Goal: Task Accomplishment & Management: Manage account settings

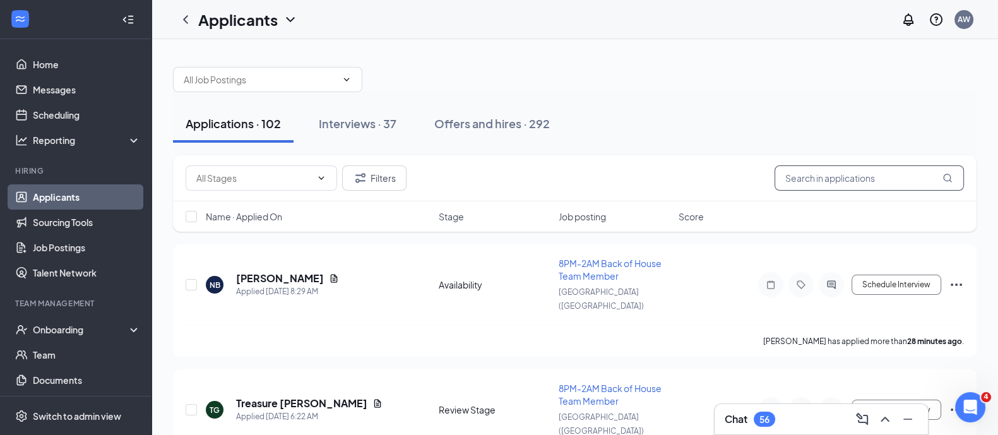
click at [858, 184] on input "text" at bounding box center [868, 177] width 189 height 25
type input "[PERSON_NAME]"
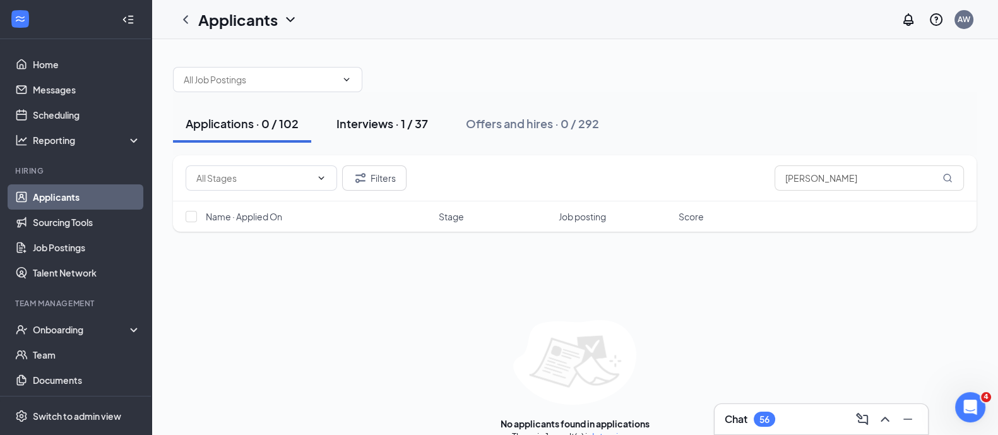
click at [394, 124] on div "Interviews · 1 / 37" at bounding box center [381, 123] width 91 height 16
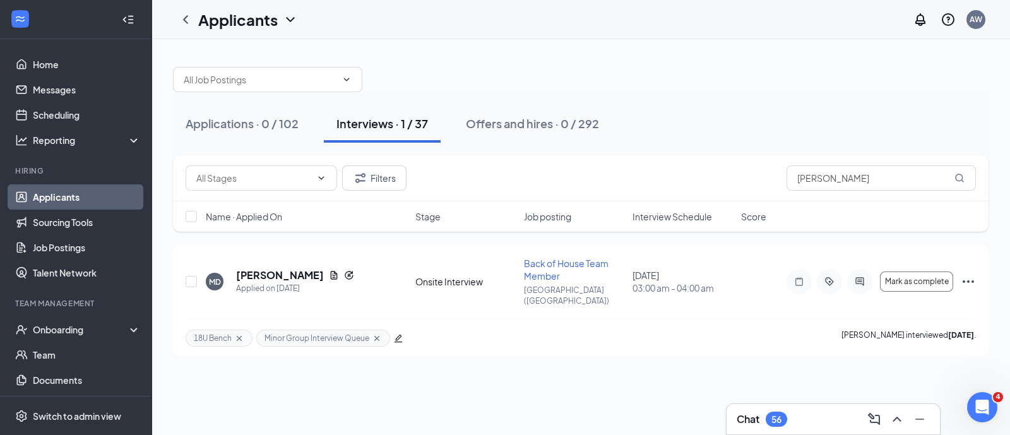
click at [76, 203] on link "Applicants" at bounding box center [87, 196] width 108 height 25
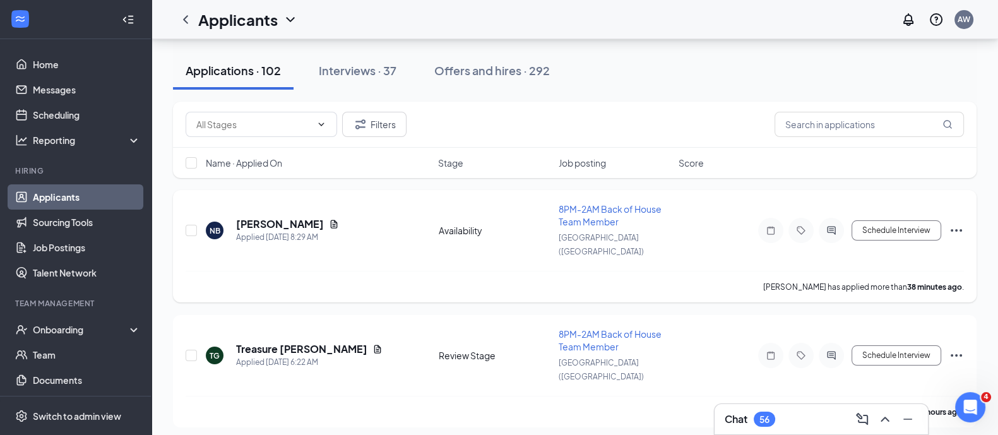
scroll to position [54, 0]
click at [293, 166] on div "Name · Applied On" at bounding box center [318, 162] width 225 height 13
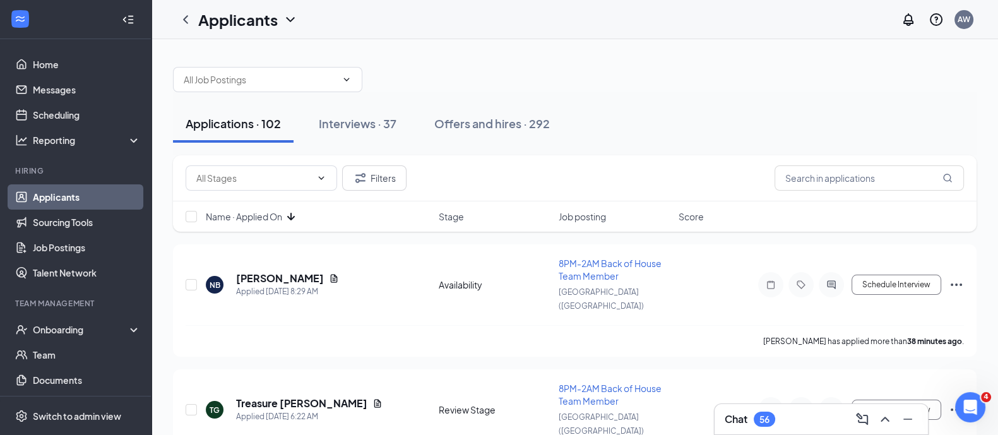
click at [293, 209] on icon "ArrowDown" at bounding box center [290, 216] width 15 height 15
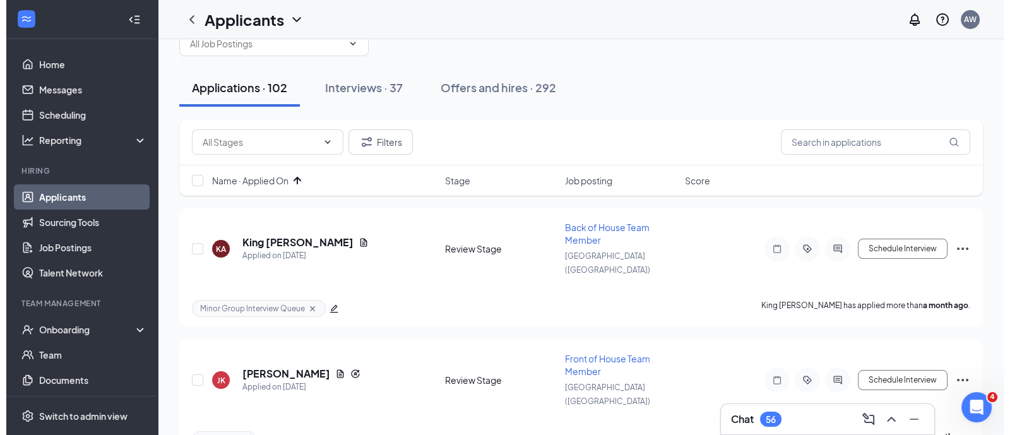
scroll to position [52, 0]
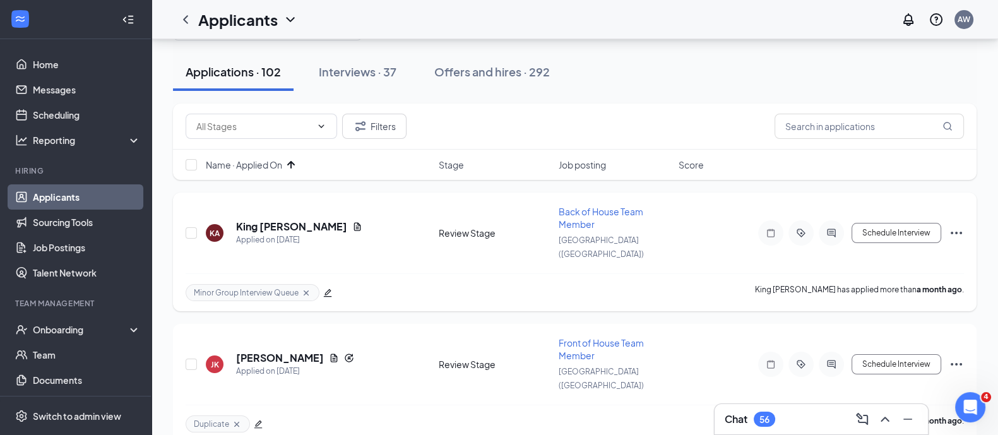
click at [324, 232] on div "KA King Abrams Applied on Jul 26" at bounding box center [318, 233] width 225 height 27
click at [259, 220] on h5 "King Abrams" at bounding box center [291, 227] width 111 height 14
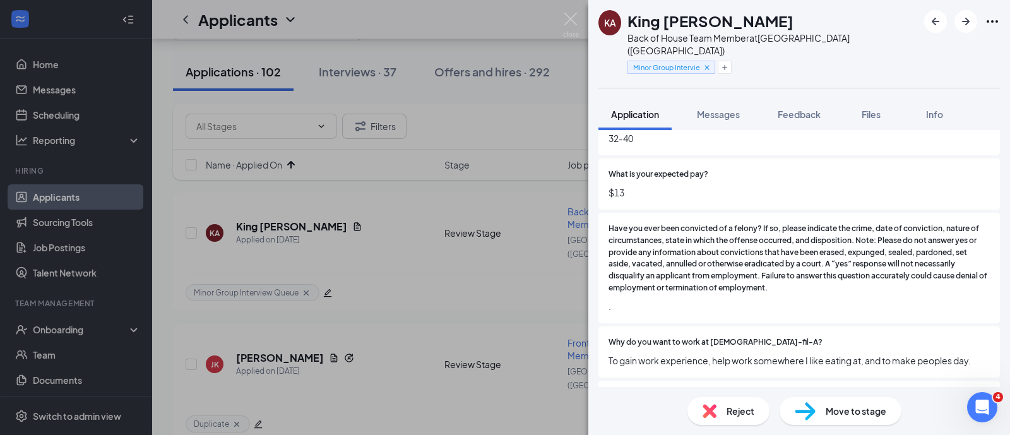
scroll to position [579, 0]
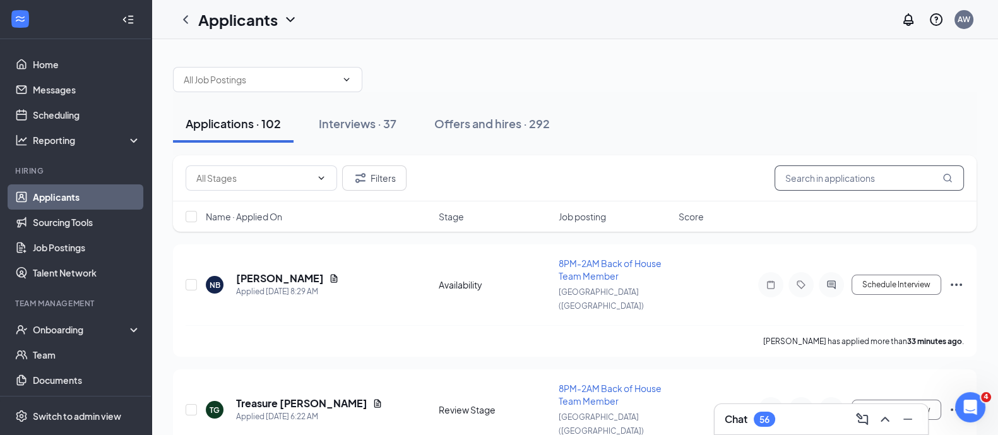
click at [921, 174] on input "text" at bounding box center [868, 177] width 189 height 25
type input "[PERSON_NAME]"
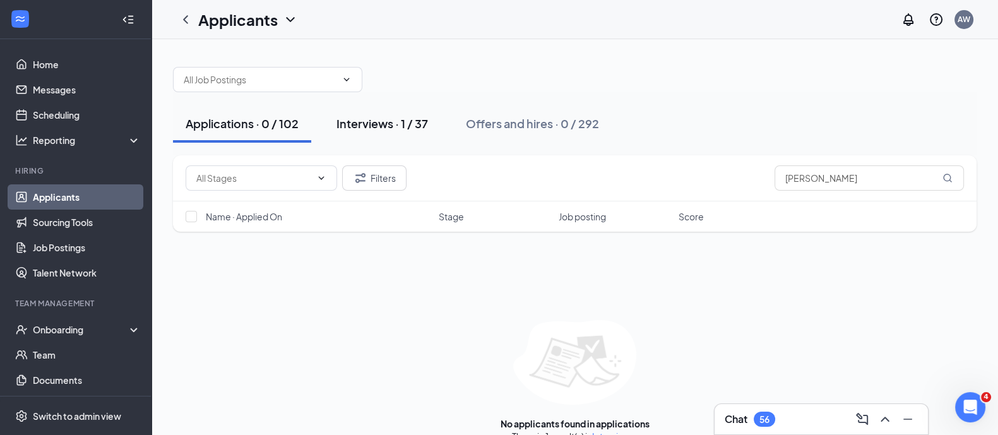
click at [401, 133] on button "Interviews · 1 / 37" at bounding box center [382, 124] width 117 height 38
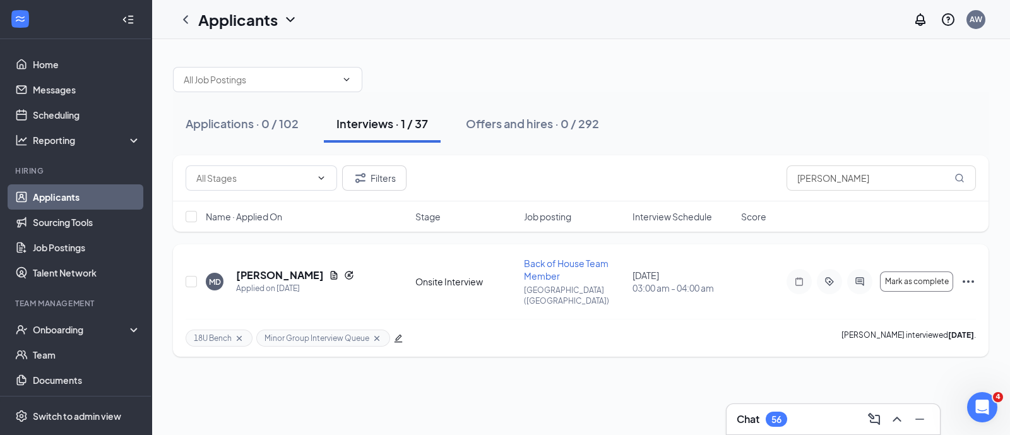
click at [972, 280] on icon "Ellipses" at bounding box center [967, 281] width 11 height 3
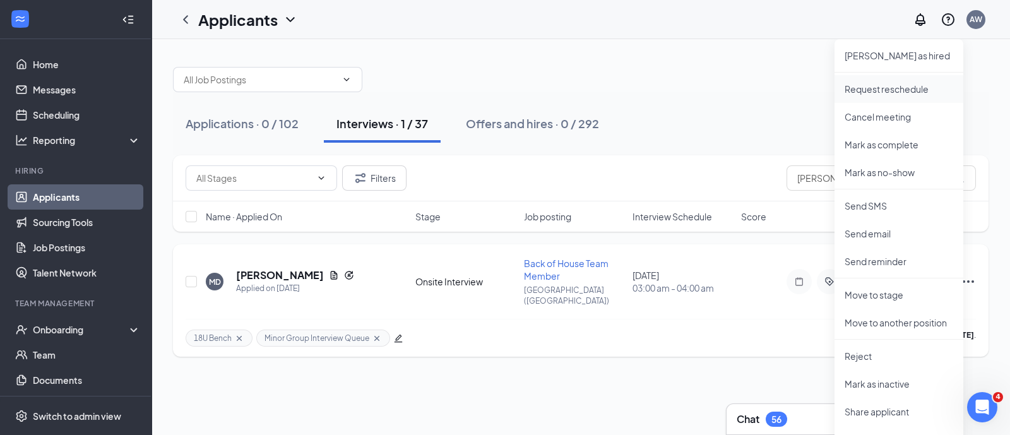
click at [896, 86] on p "Request reschedule" at bounding box center [898, 89] width 109 height 13
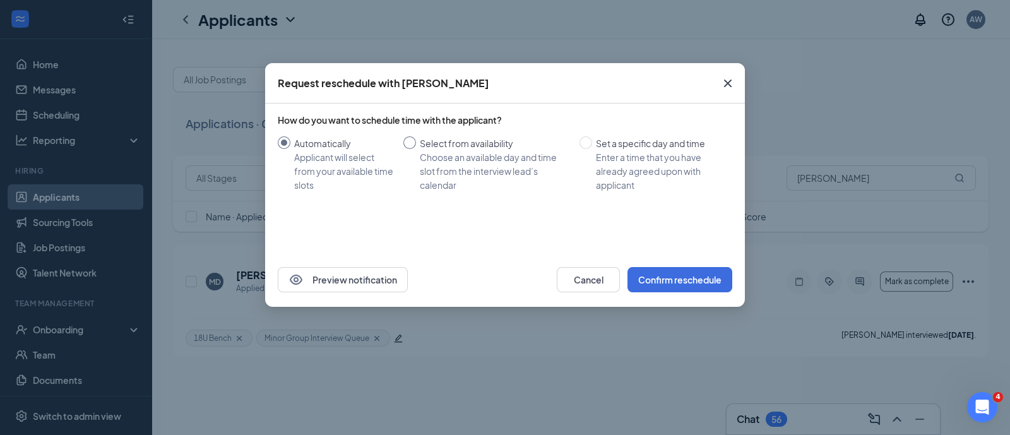
click at [414, 146] on input "Select from availability Choose an available day and time slot from the intervi…" at bounding box center [409, 142] width 13 height 13
radio input "true"
radio input "false"
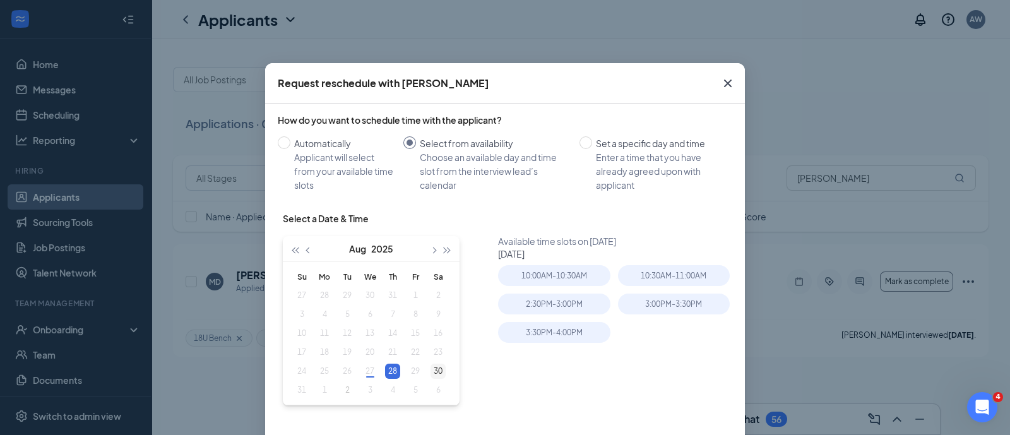
type input "[DATE]"
click at [430, 370] on div "30" at bounding box center [437, 370] width 15 height 15
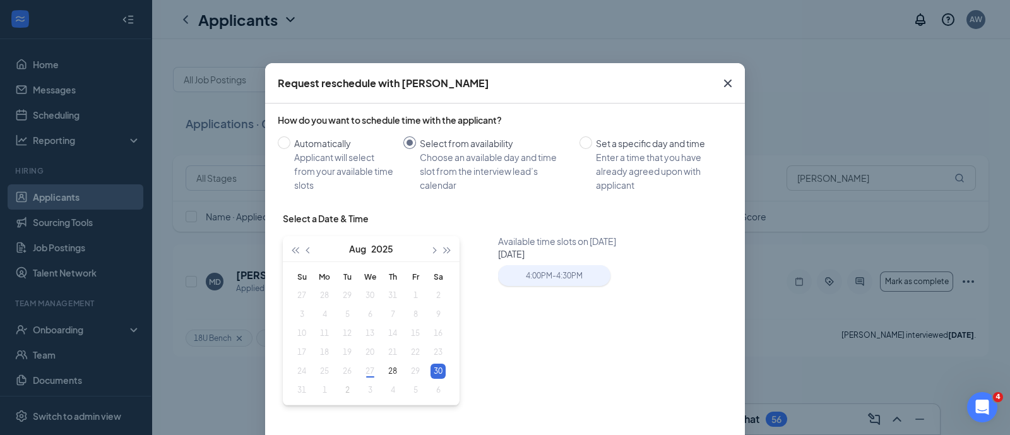
click at [550, 279] on div "4:00PM - 4:30PM" at bounding box center [554, 275] width 112 height 21
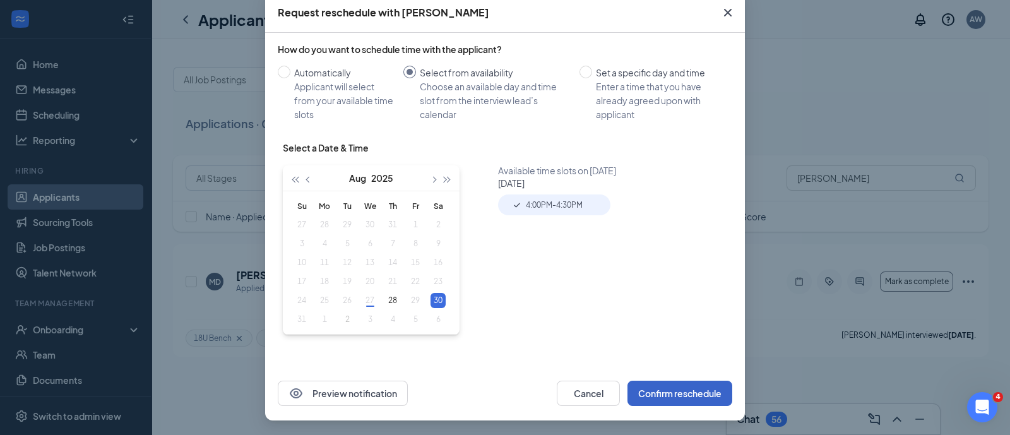
click at [669, 391] on button "Confirm reschedule" at bounding box center [679, 392] width 105 height 25
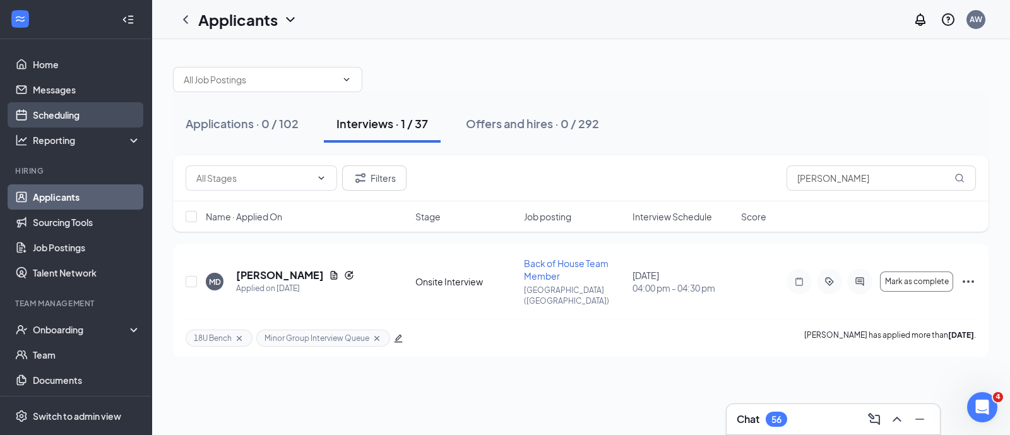
click at [44, 117] on link "Scheduling" at bounding box center [87, 114] width 108 height 25
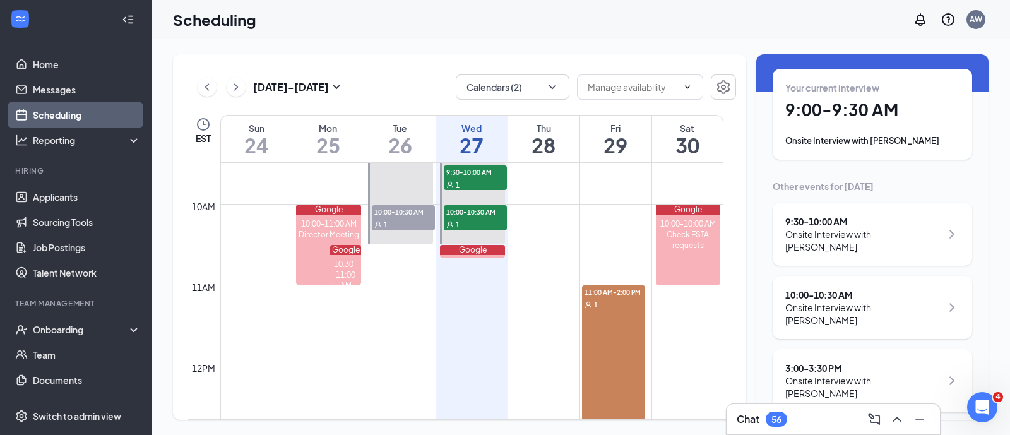
scroll to position [1059, 0]
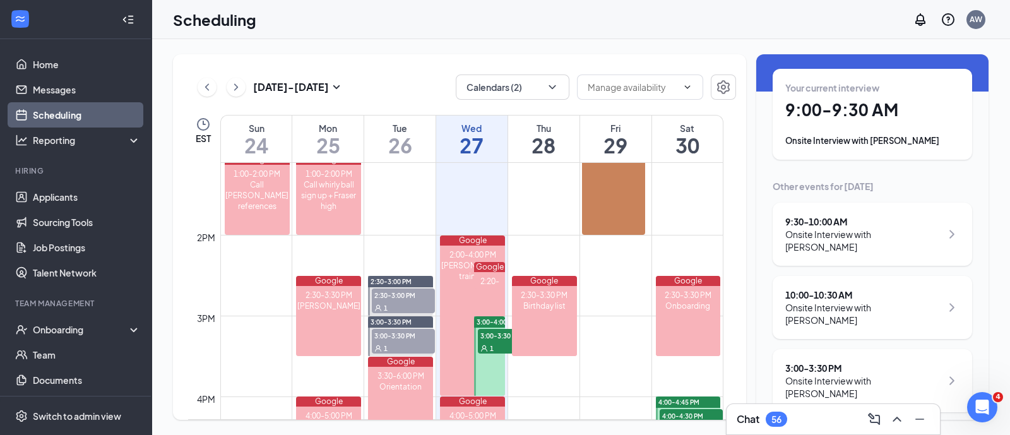
click at [678, 409] on span "4:00-4:30 PM" at bounding box center [690, 415] width 63 height 13
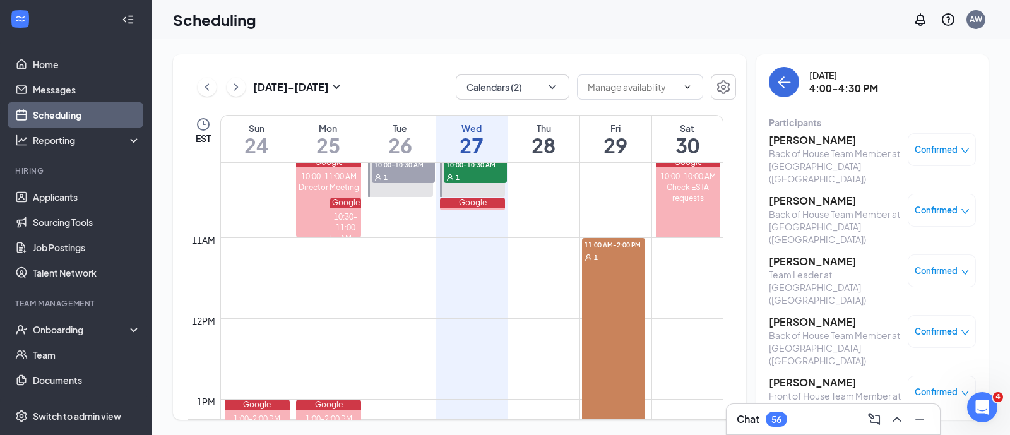
scroll to position [653, 0]
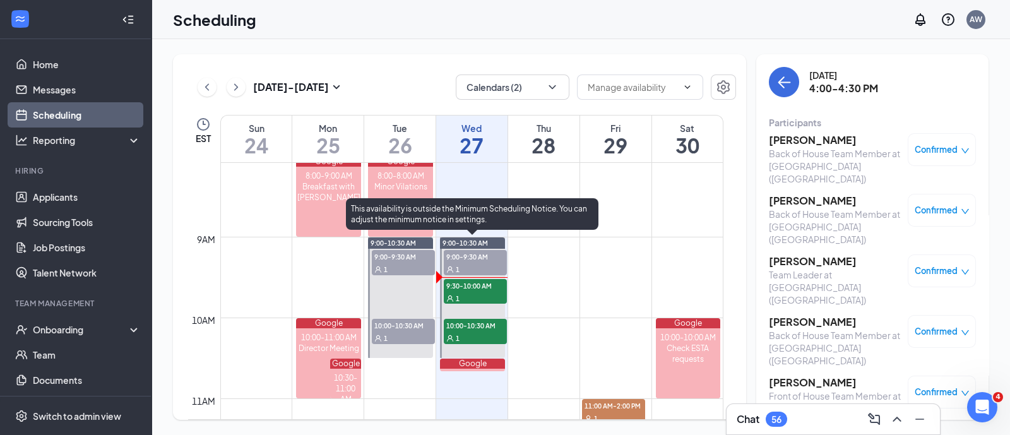
click at [497, 290] on span "9:30-10:00 AM" at bounding box center [475, 285] width 63 height 13
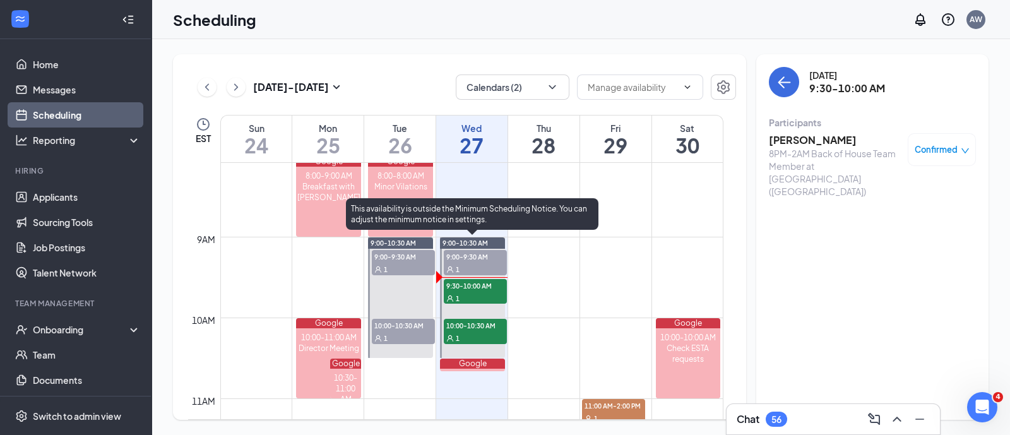
click at [474, 327] on span "10:00-10:30 AM" at bounding box center [475, 325] width 63 height 13
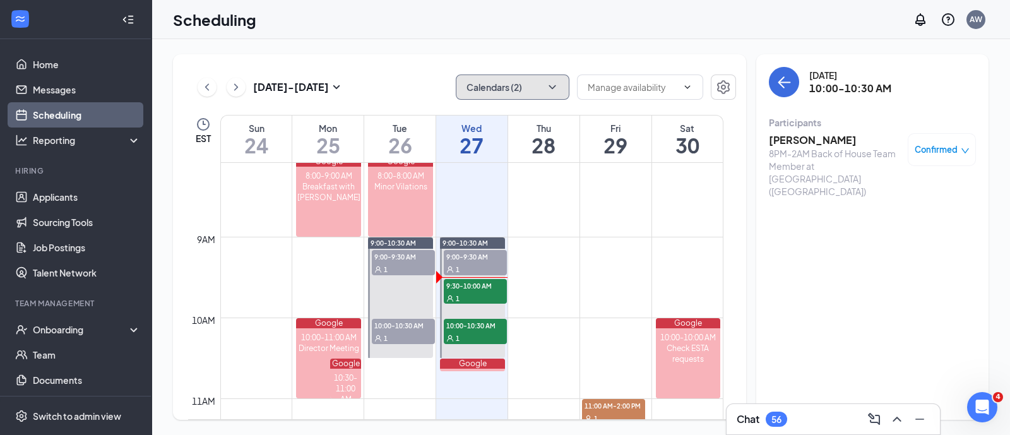
click at [547, 83] on icon "ChevronDown" at bounding box center [552, 87] width 13 height 13
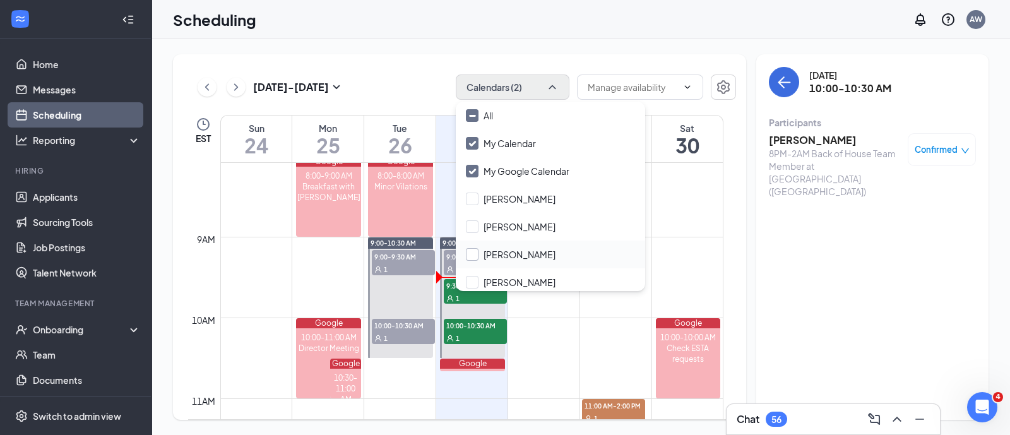
click at [475, 250] on input "[PERSON_NAME]" at bounding box center [511, 254] width 90 height 13
checkbox input "true"
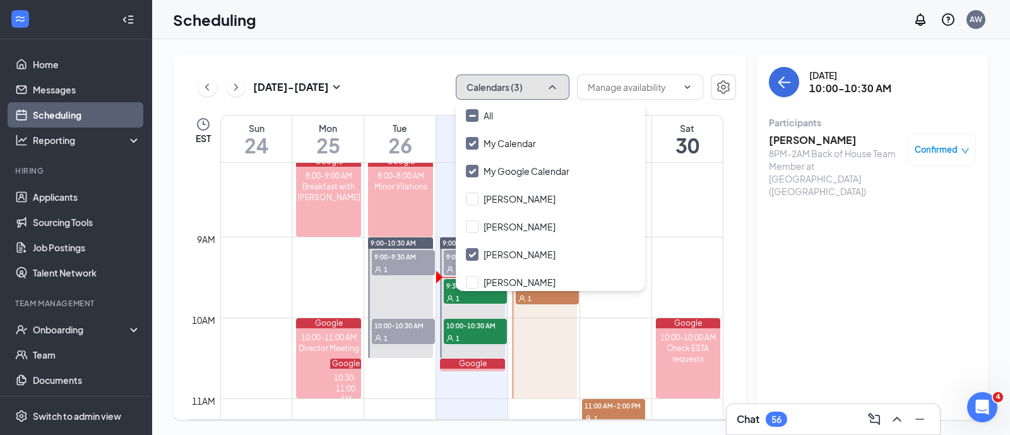
click at [548, 86] on icon "ChevronUp" at bounding box center [552, 87] width 13 height 13
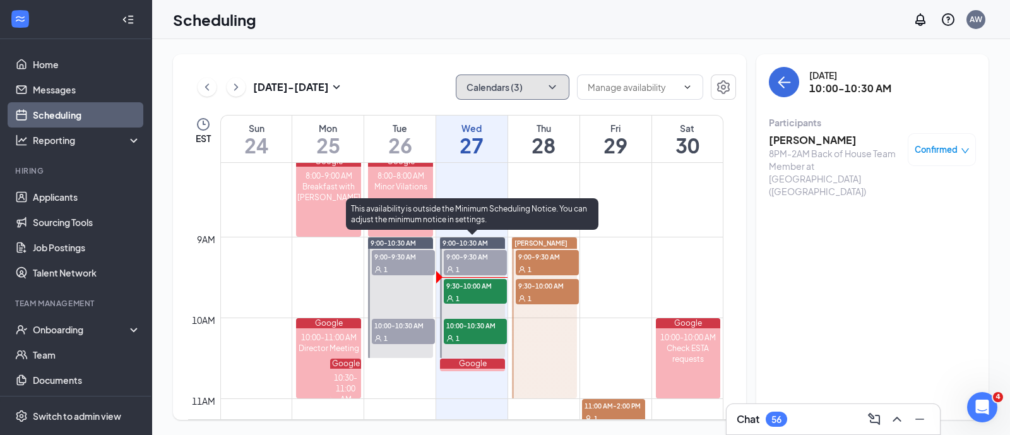
click at [480, 294] on div "1" at bounding box center [475, 298] width 63 height 13
click at [478, 336] on div "1" at bounding box center [475, 337] width 63 height 13
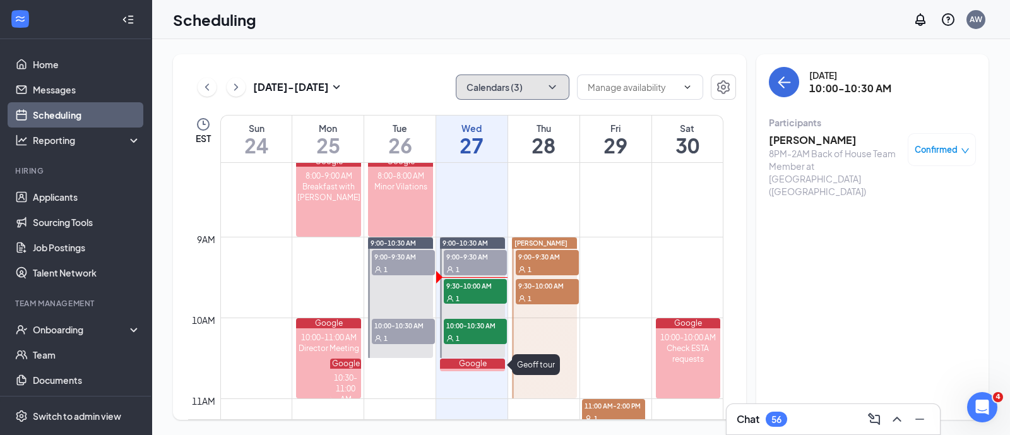
click at [470, 364] on div "Google" at bounding box center [472, 363] width 65 height 10
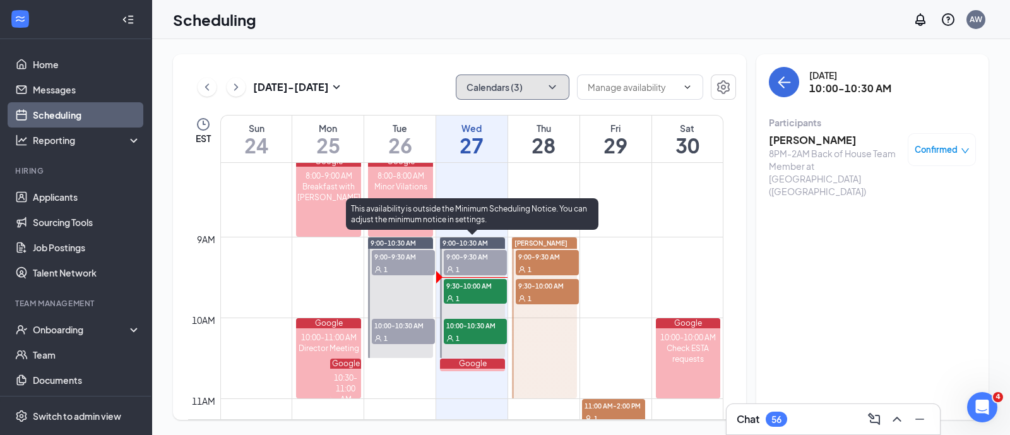
click at [469, 337] on div "1" at bounding box center [475, 337] width 63 height 13
click at [476, 288] on span "9:30-10:00 AM" at bounding box center [475, 285] width 63 height 13
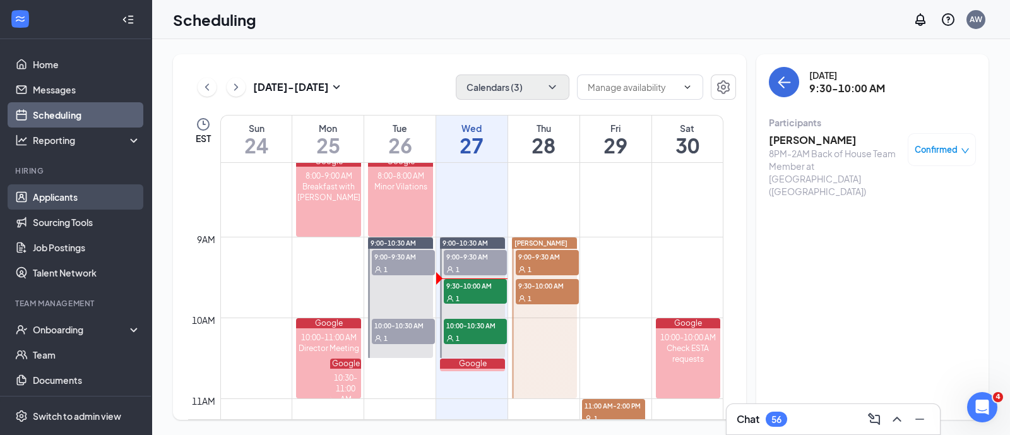
click at [67, 206] on link "Applicants" at bounding box center [87, 196] width 108 height 25
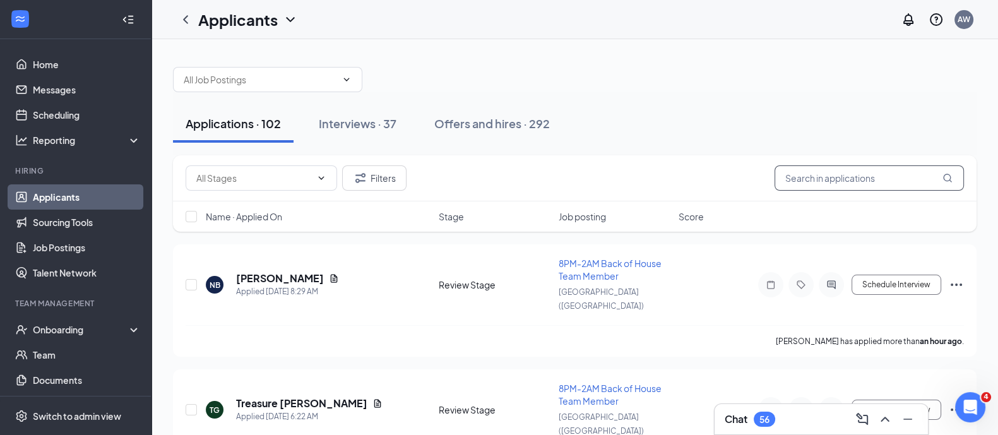
click at [864, 182] on input "text" at bounding box center [868, 177] width 189 height 25
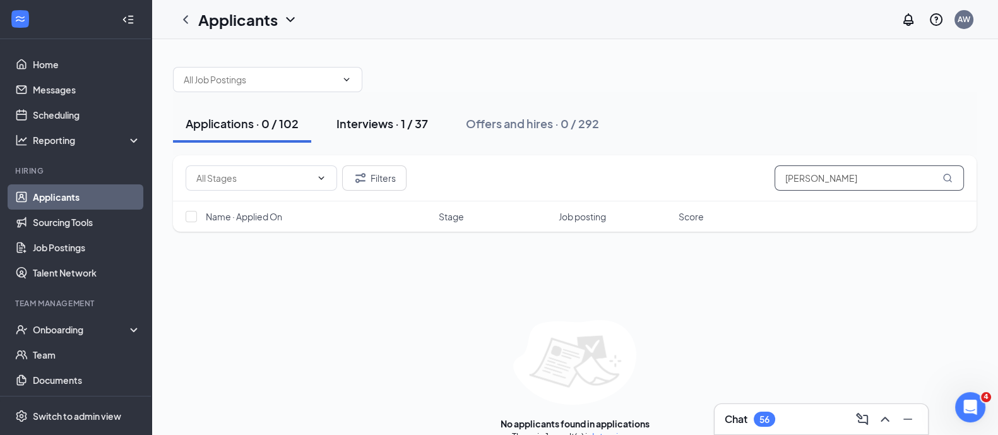
type input "[PERSON_NAME]"
click at [419, 127] on div "Interviews · 1 / 37" at bounding box center [381, 123] width 91 height 16
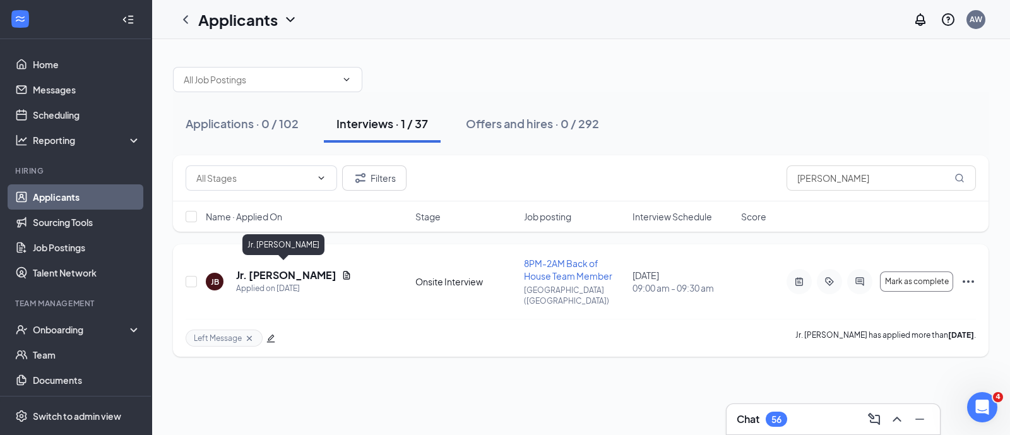
click at [283, 272] on h5 "Jr. [PERSON_NAME]" at bounding box center [286, 275] width 100 height 14
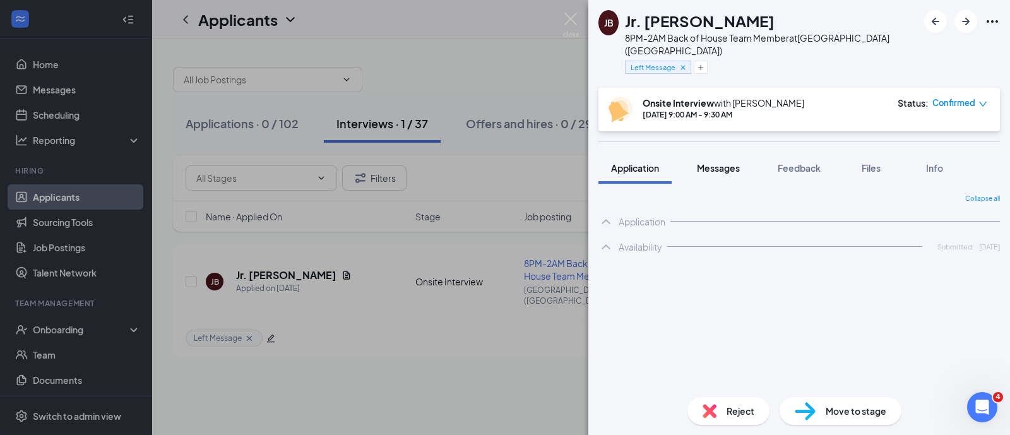
click at [729, 162] on span "Messages" at bounding box center [718, 167] width 43 height 11
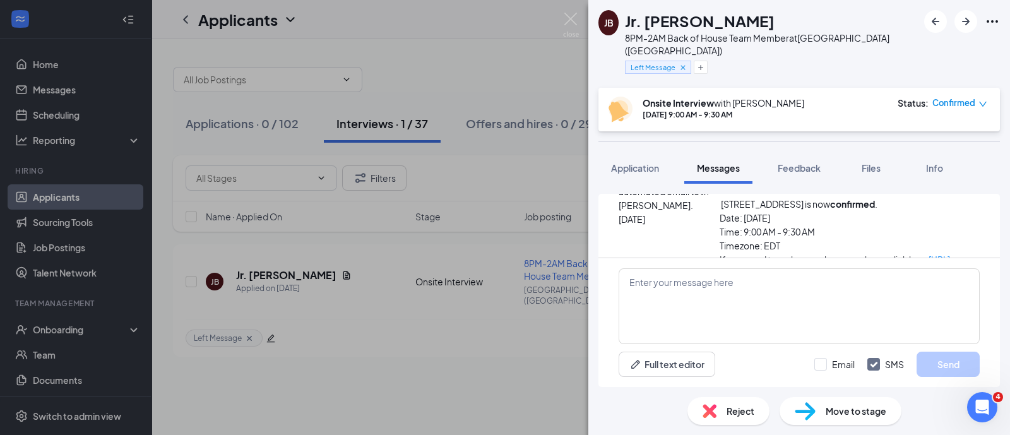
scroll to position [510, 0]
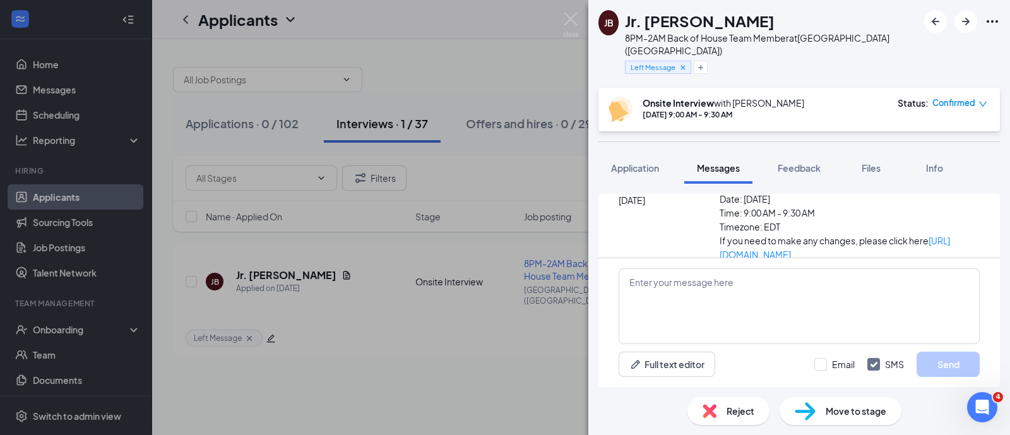
click at [737, 17] on h1 "Jr. [PERSON_NAME]" at bounding box center [700, 20] width 150 height 21
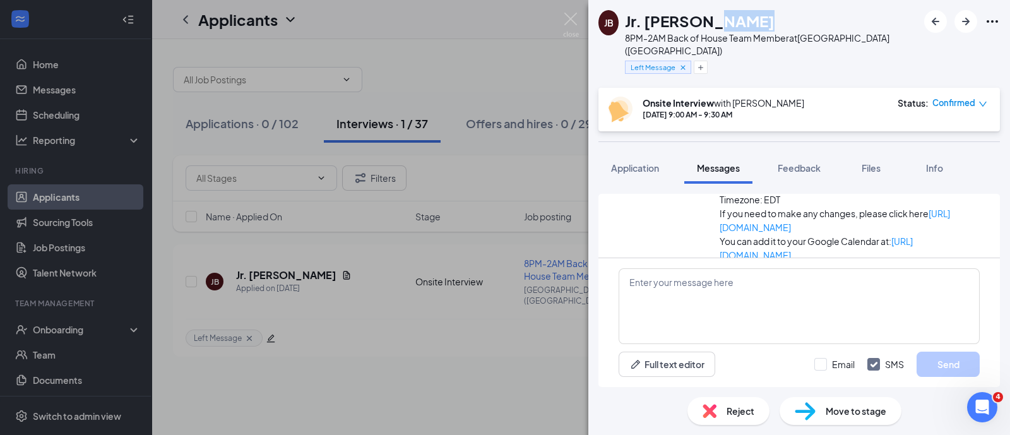
click at [737, 17] on h1 "Jr. [PERSON_NAME]" at bounding box center [700, 20] width 150 height 21
copy h1 "Jr. [PERSON_NAME]"
click at [633, 162] on span "Application" at bounding box center [635, 167] width 48 height 11
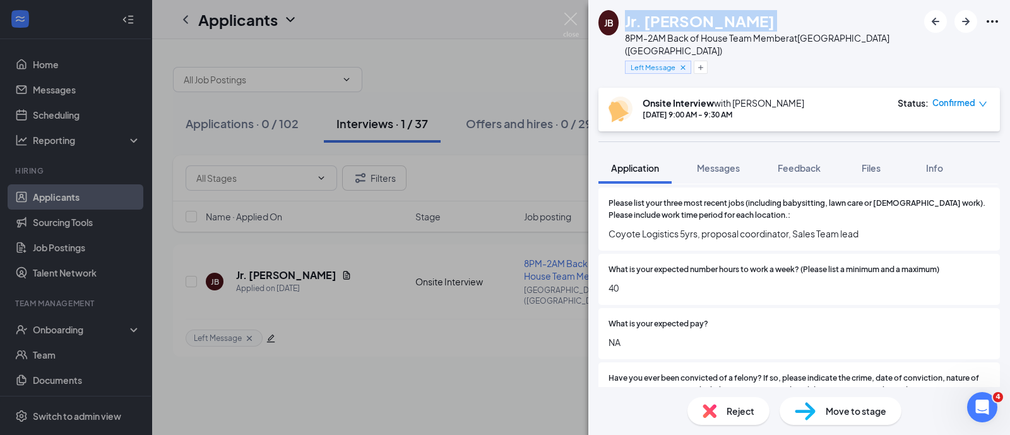
scroll to position [484, 0]
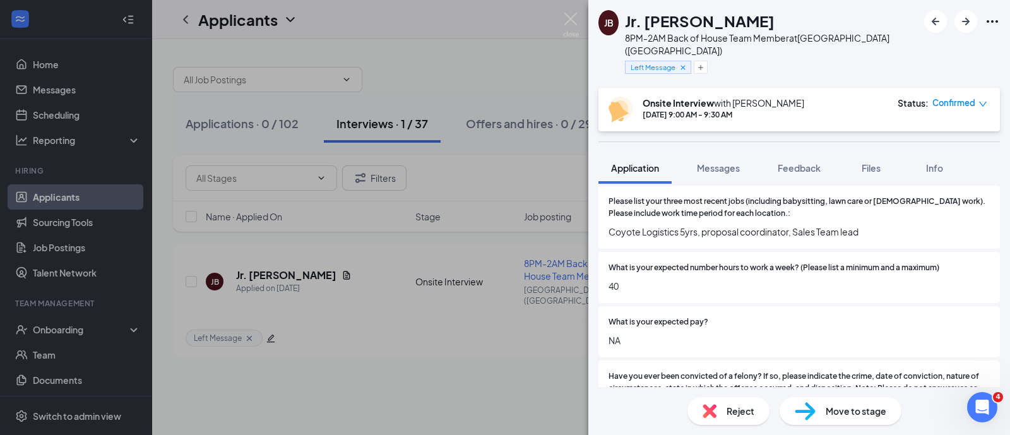
click at [719, 225] on span "Coyote Logistics 5yrs, proposal coordinator, Sales Team lead" at bounding box center [798, 232] width 381 height 14
copy span "Coyote Logistics 5yrs, proposal coordinator, Sales Team lead"
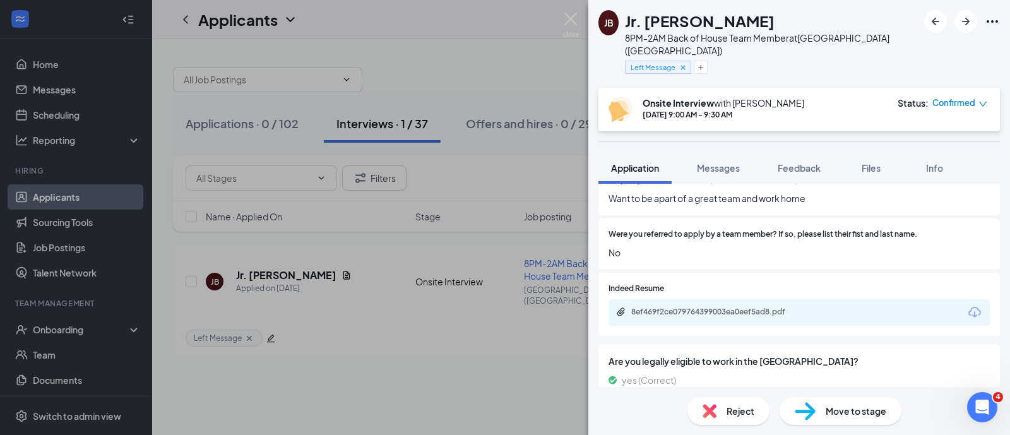
scroll to position [792, 0]
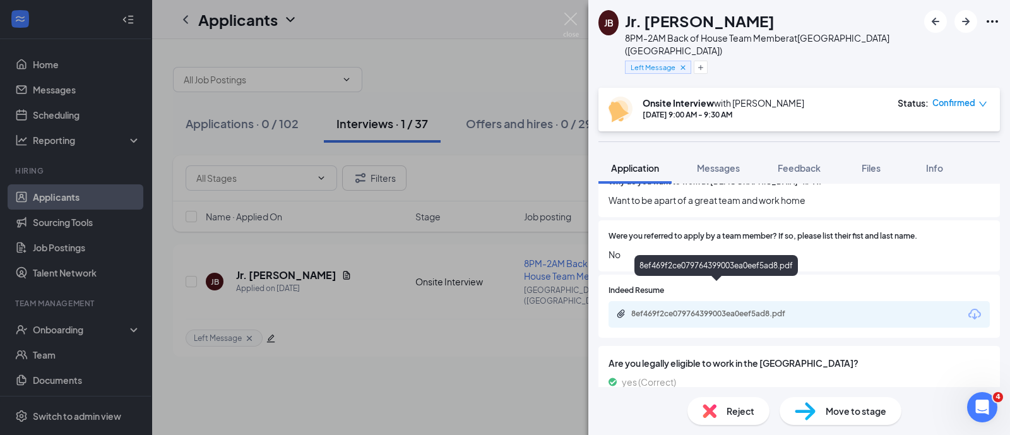
click at [678, 309] on div "8ef469f2ce079764399003ea0eef5ad8.pdf" at bounding box center [719, 314] width 177 height 10
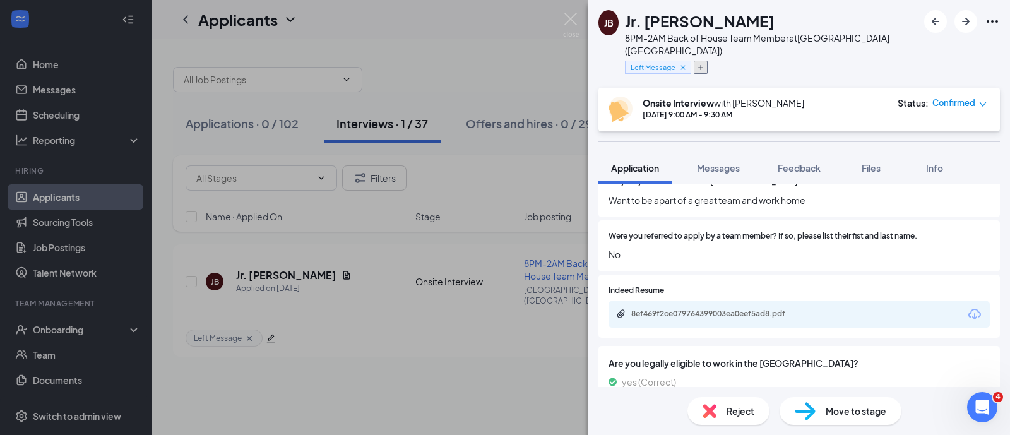
click at [702, 64] on icon "Plus" at bounding box center [701, 68] width 8 height 8
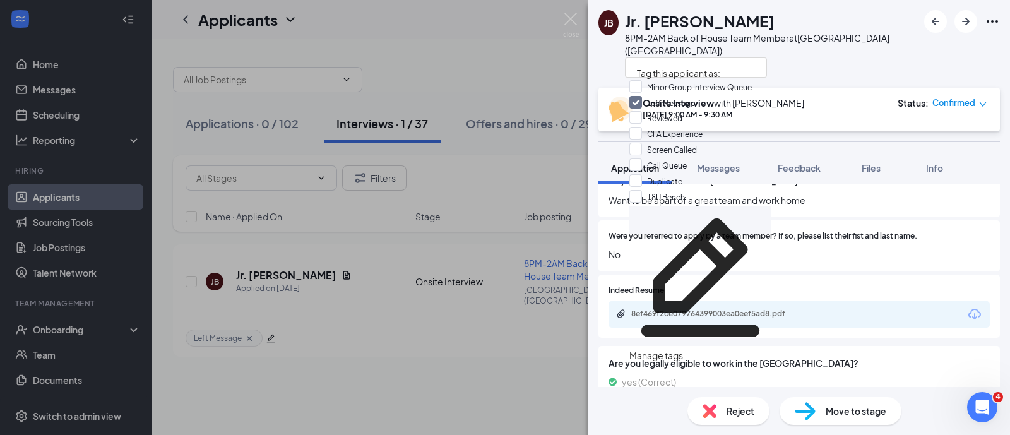
click at [638, 125] on input "Reviewed" at bounding box center [655, 118] width 53 height 14
checkbox input "true"
click at [647, 94] on input "Minor Group Interview Queue" at bounding box center [690, 87] width 122 height 14
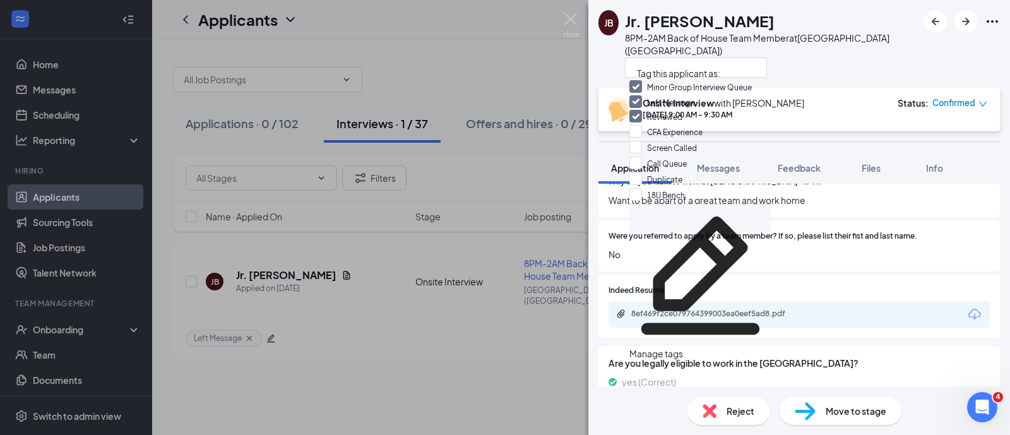
click at [640, 94] on input "Minor Group Interview Queue" at bounding box center [690, 87] width 122 height 14
checkbox input "false"
click at [642, 104] on input "Left Message" at bounding box center [662, 103] width 66 height 14
checkbox input "false"
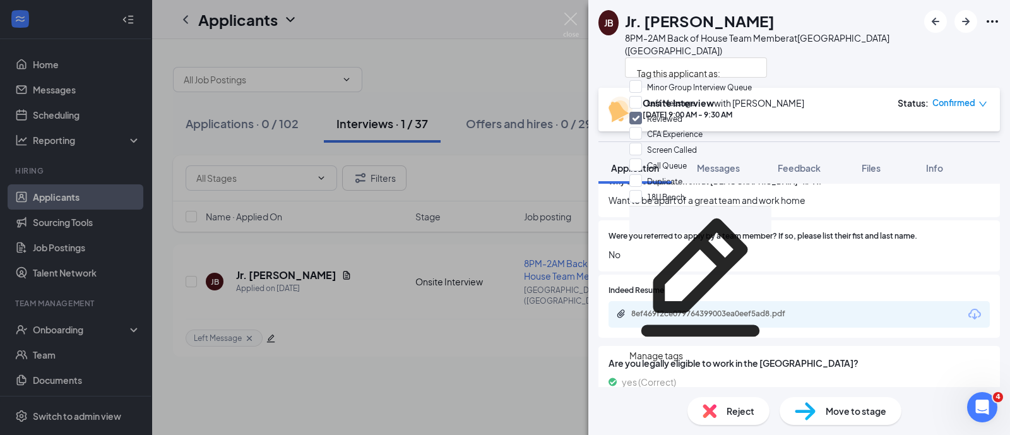
click at [900, 47] on div "[PERSON_NAME] [PERSON_NAME] 8PM-2AM Back of House Team Member at [GEOGRAPHIC_DA…" at bounding box center [798, 44] width 421 height 88
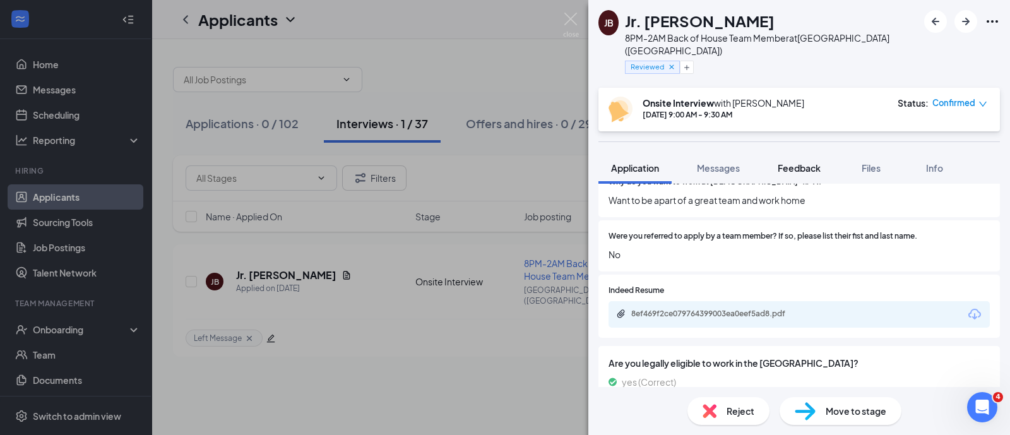
click at [810, 162] on span "Feedback" at bounding box center [798, 167] width 43 height 11
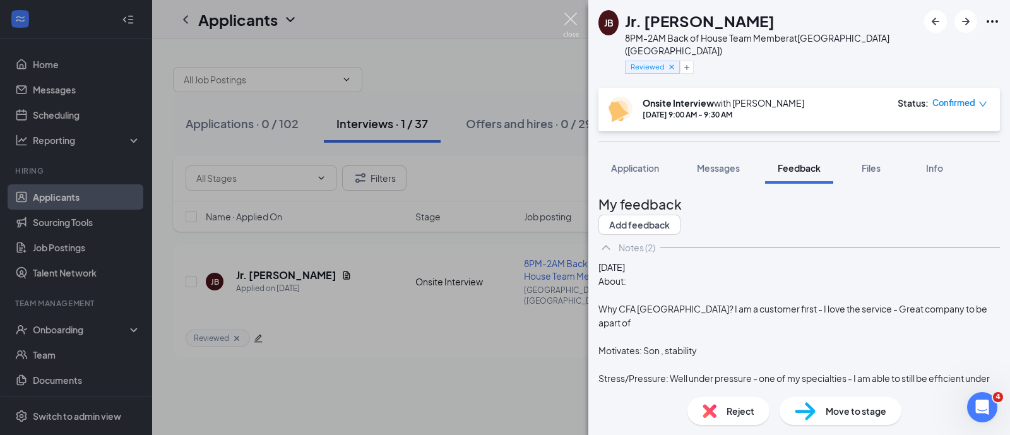
click at [567, 20] on img at bounding box center [571, 25] width 16 height 25
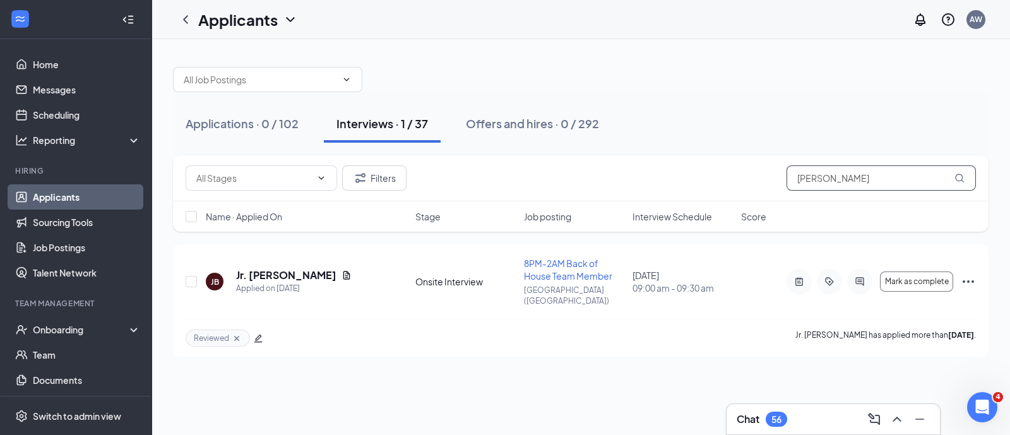
drag, startPoint x: 833, startPoint y: 172, endPoint x: 702, endPoint y: 178, distance: 132.0
click at [702, 178] on div "Filters [PERSON_NAME]" at bounding box center [581, 177] width 790 height 25
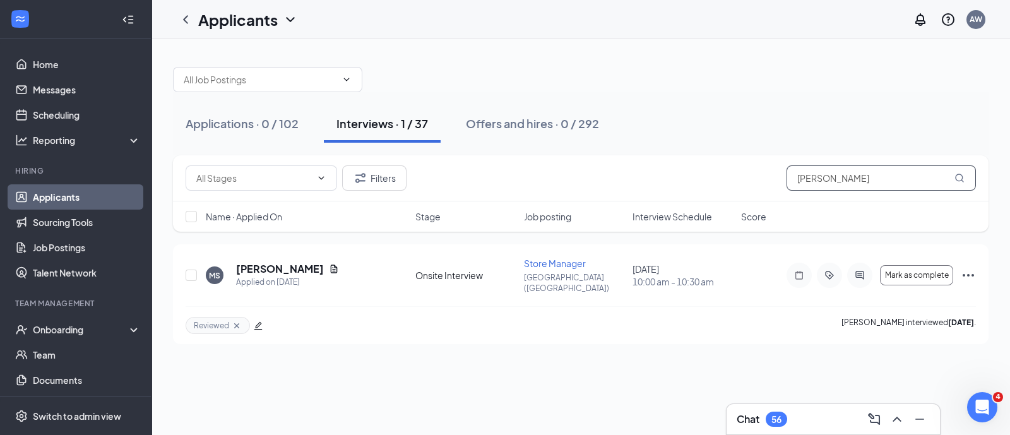
type input "[PERSON_NAME]"
click at [521, 347] on div "Applications · 0 / 102 Interviews · 1 / 37 Offers and hires · 0 / 292 Filters […" at bounding box center [580, 199] width 858 height 320
click at [972, 270] on icon "Ellipses" at bounding box center [967, 275] width 15 height 15
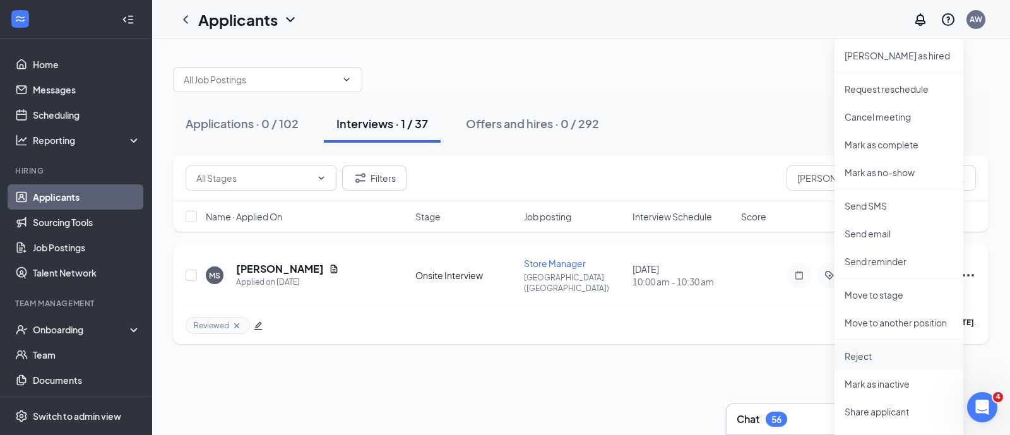
click at [870, 358] on p "Reject" at bounding box center [898, 356] width 109 height 13
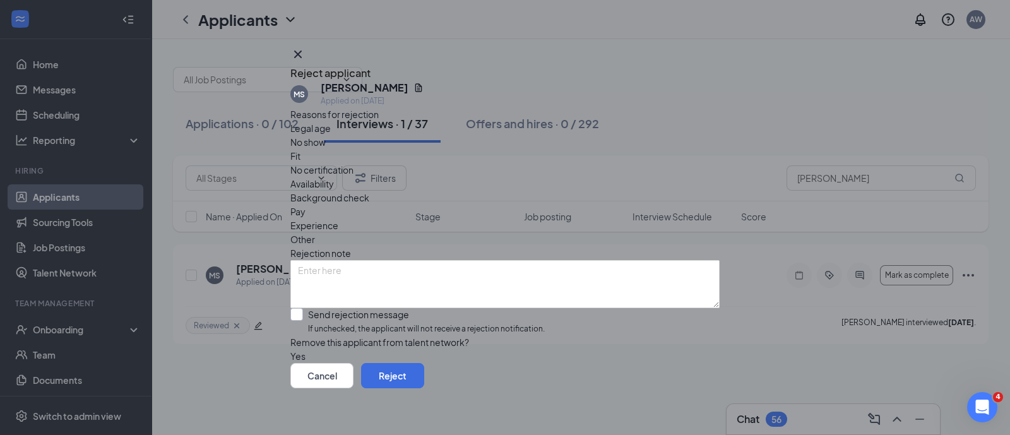
click at [356, 308] on input "Send rejection message If unchecked, the applicant will not receive a rejection…" at bounding box center [417, 321] width 254 height 27
checkbox input "true"
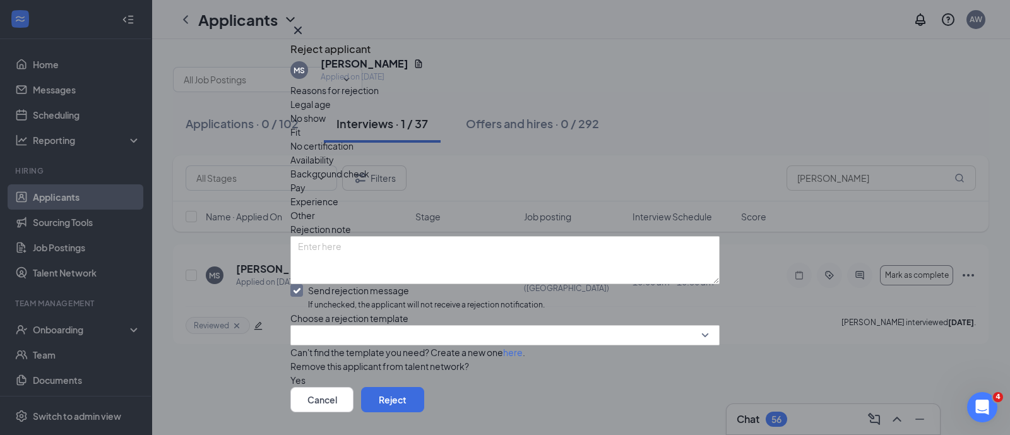
scroll to position [100, 0]
click at [358, 326] on input "search" at bounding box center [500, 335] width 405 height 19
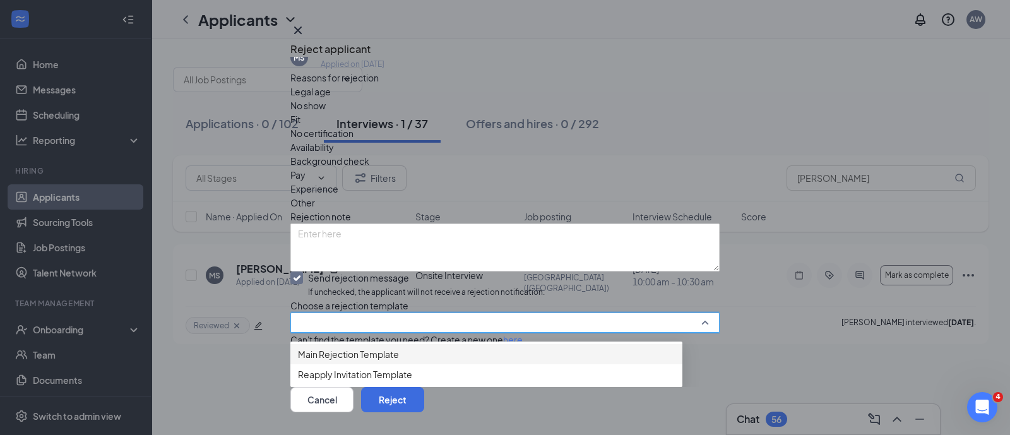
click at [358, 344] on div "Main Rejection Template" at bounding box center [486, 354] width 392 height 20
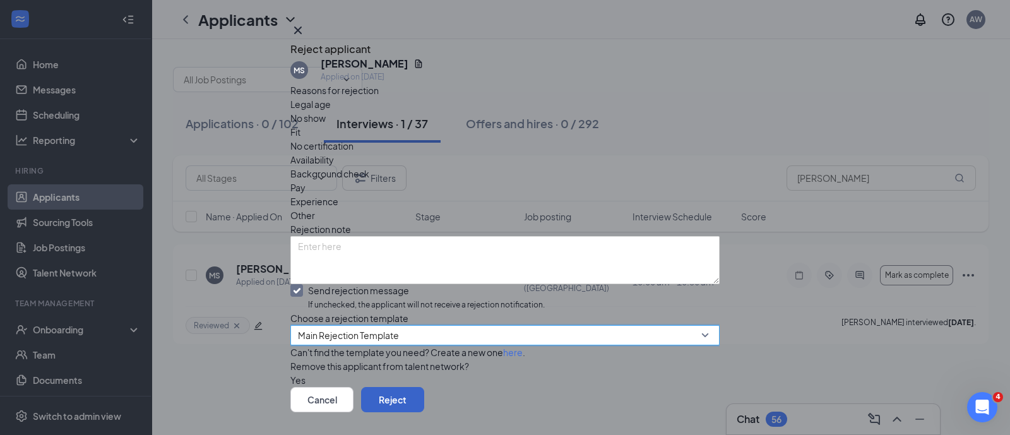
click at [424, 387] on button "Reject" at bounding box center [392, 399] width 63 height 25
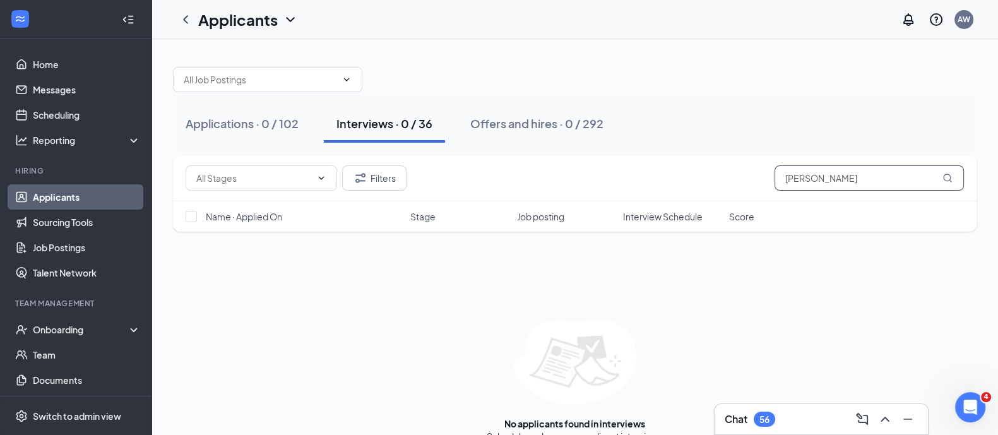
drag, startPoint x: 827, startPoint y: 179, endPoint x: 644, endPoint y: 170, distance: 182.6
click at [648, 170] on div "Filters [PERSON_NAME]" at bounding box center [575, 177] width 778 height 25
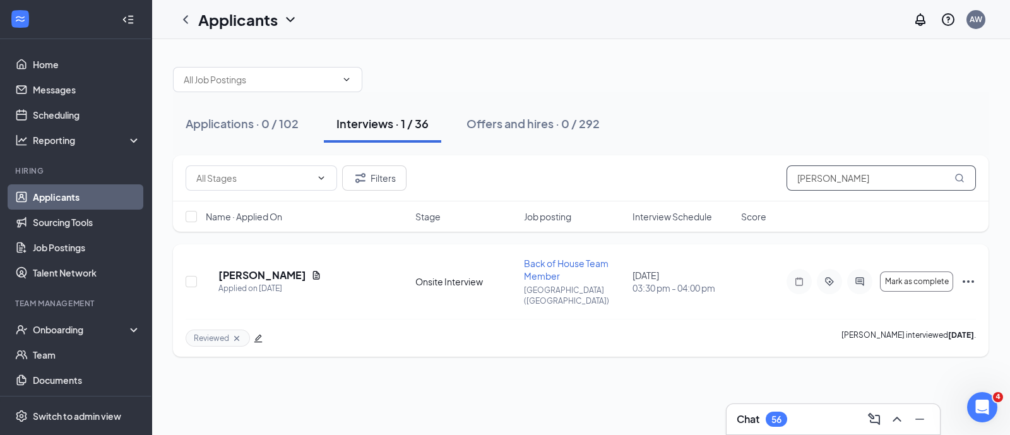
type input "[PERSON_NAME]"
click at [970, 274] on icon "Ellipses" at bounding box center [967, 281] width 15 height 15
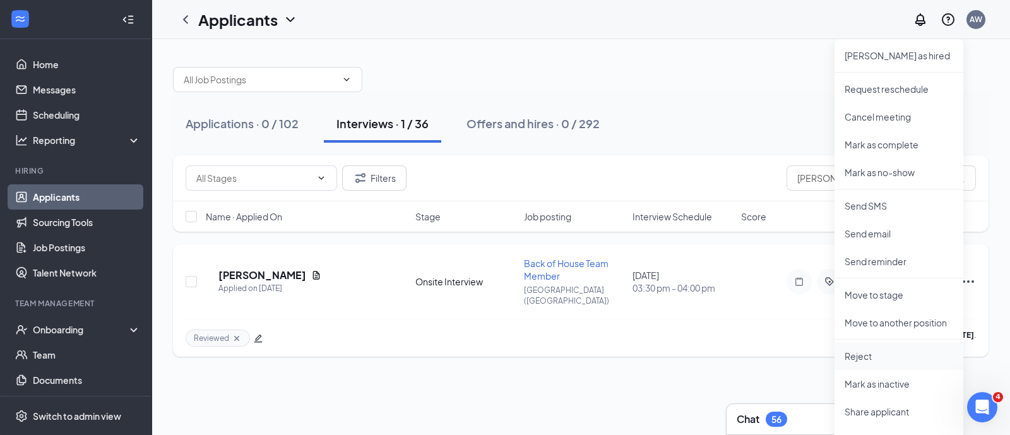
click at [874, 358] on p "Reject" at bounding box center [898, 356] width 109 height 13
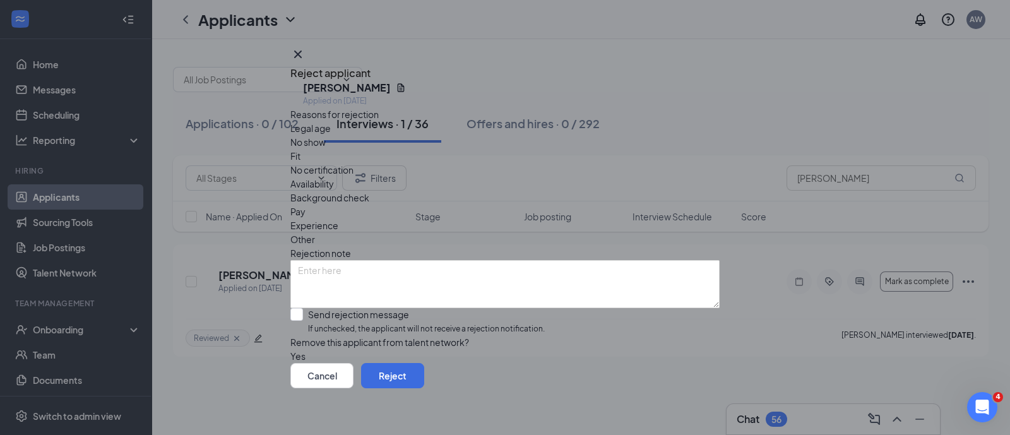
scroll to position [30, 0]
click at [312, 308] on input "Send rejection message If unchecked, the applicant will not receive a rejection…" at bounding box center [417, 321] width 254 height 27
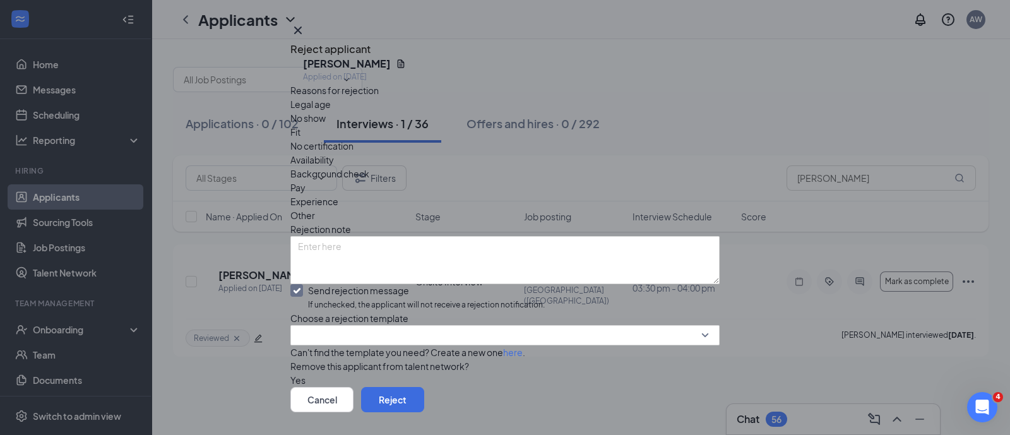
scroll to position [61, 0]
click at [425, 326] on input "search" at bounding box center [500, 335] width 405 height 19
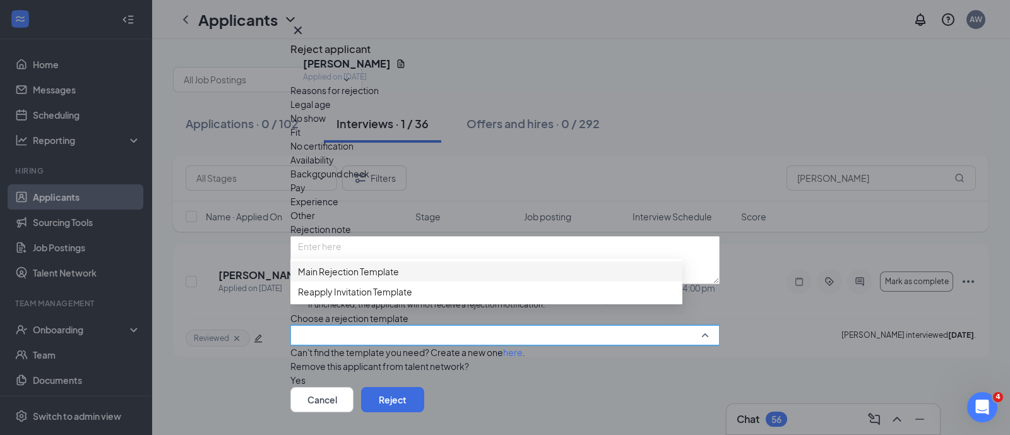
click at [382, 261] on div "Main Rejection Template" at bounding box center [486, 271] width 392 height 20
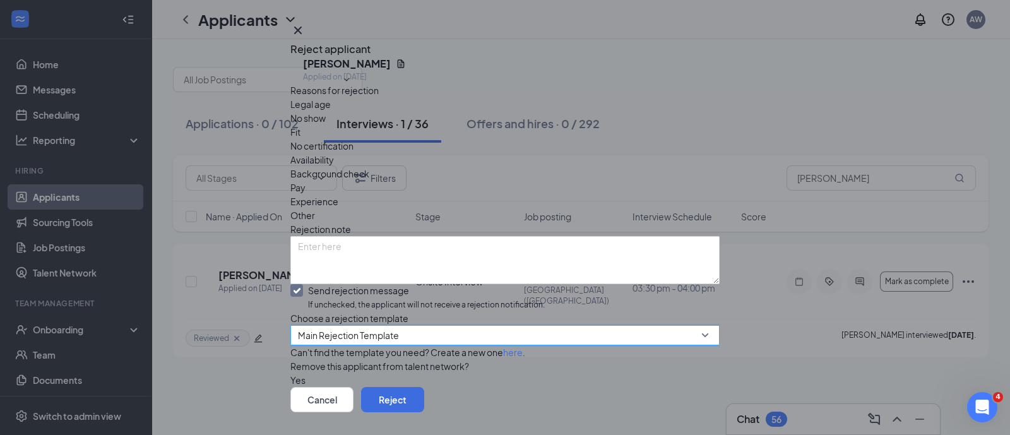
click at [526, 284] on input "Send rejection message If unchecked, the applicant will not receive a rejection…" at bounding box center [417, 297] width 254 height 27
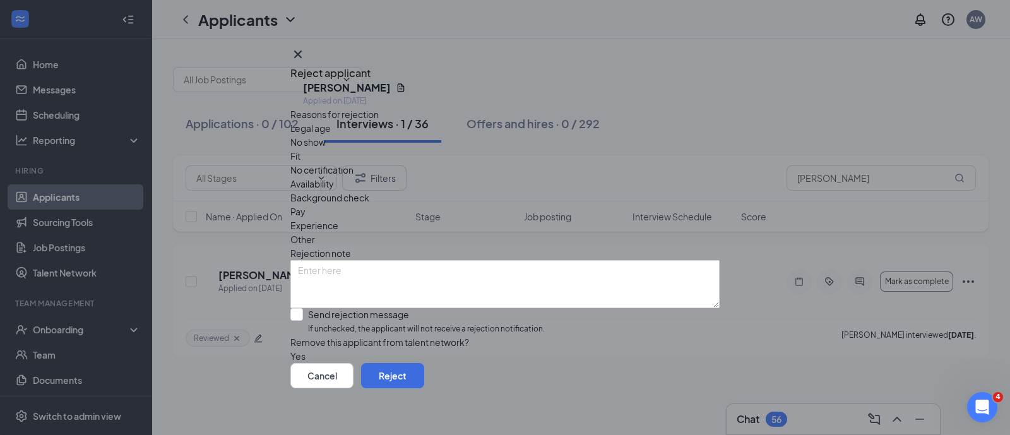
scroll to position [30, 0]
click at [400, 308] on input "Send rejection message If unchecked, the applicant will not receive a rejection…" at bounding box center [417, 321] width 254 height 27
checkbox input "true"
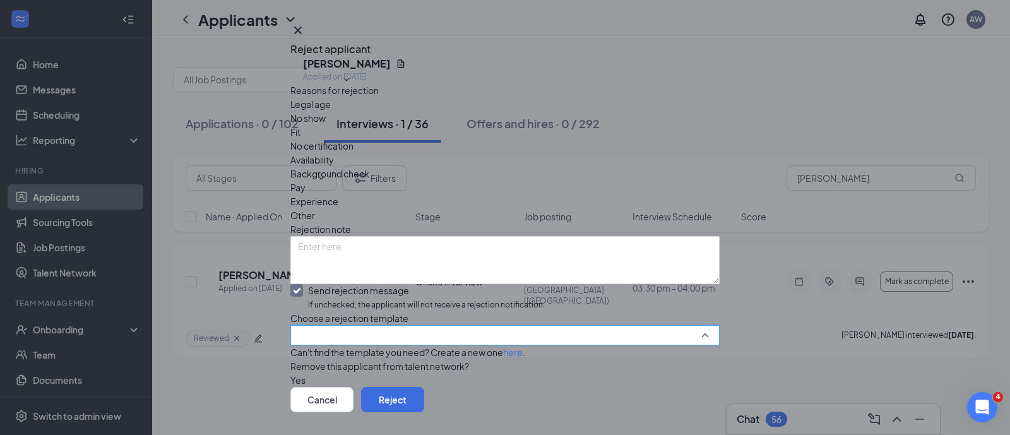
click at [382, 326] on input "search" at bounding box center [500, 335] width 405 height 19
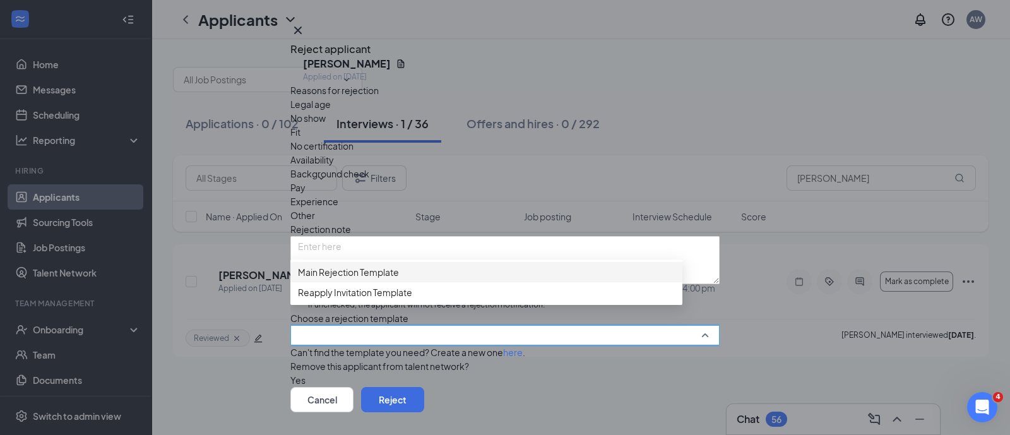
click at [384, 271] on span "Main Rejection Template" at bounding box center [348, 272] width 101 height 14
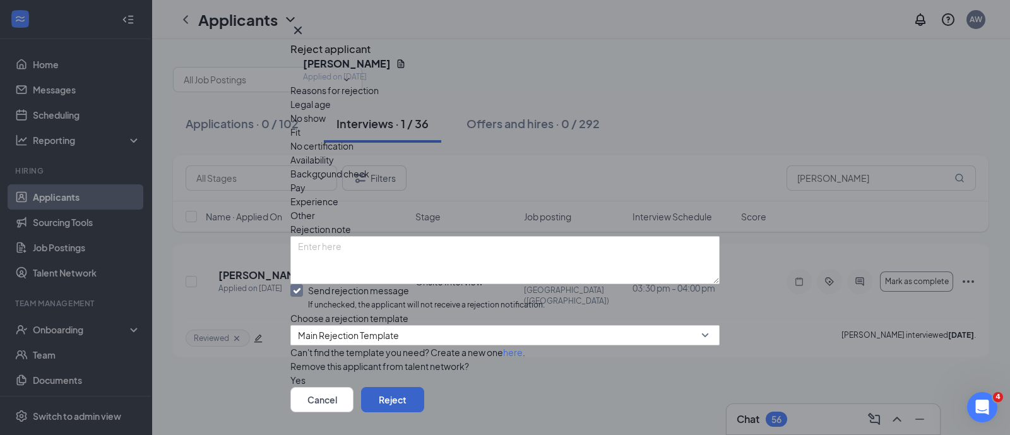
click at [424, 387] on button "Reject" at bounding box center [392, 399] width 63 height 25
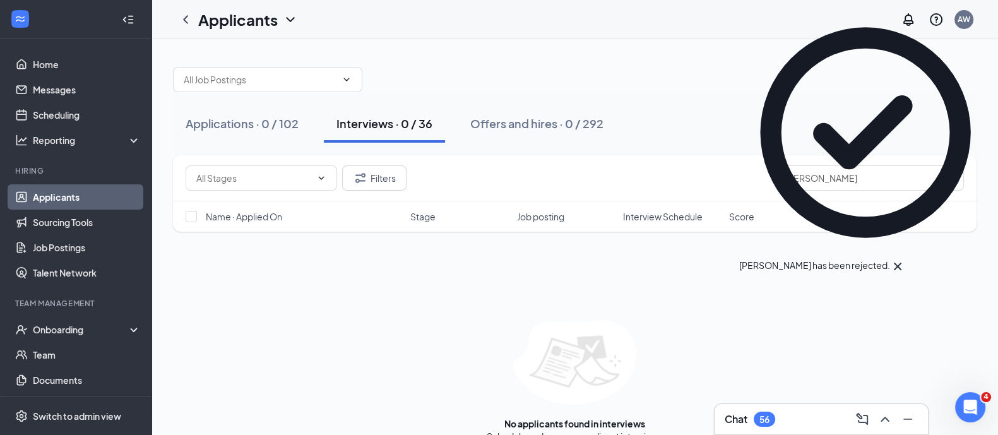
click at [754, 99] on div "Applications · 0 / 102 Interviews · 0 / 36 Offers and hires · 0 / 292" at bounding box center [574, 123] width 803 height 63
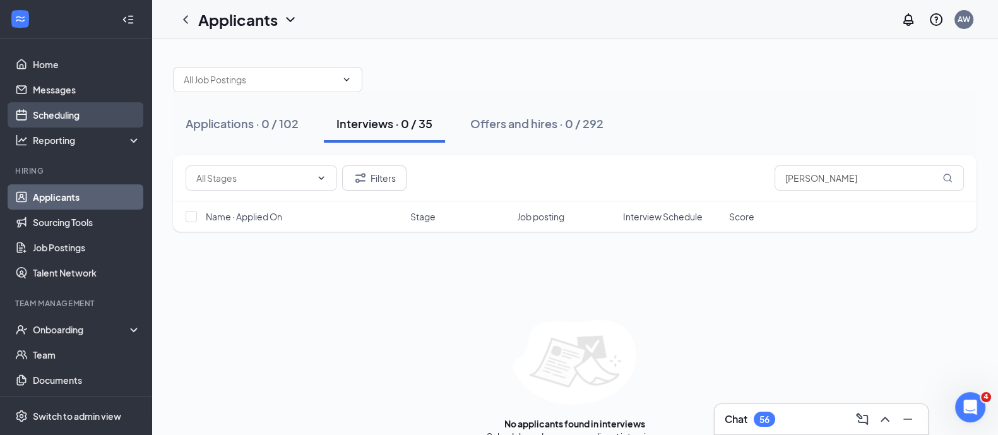
click at [52, 111] on link "Scheduling" at bounding box center [87, 114] width 108 height 25
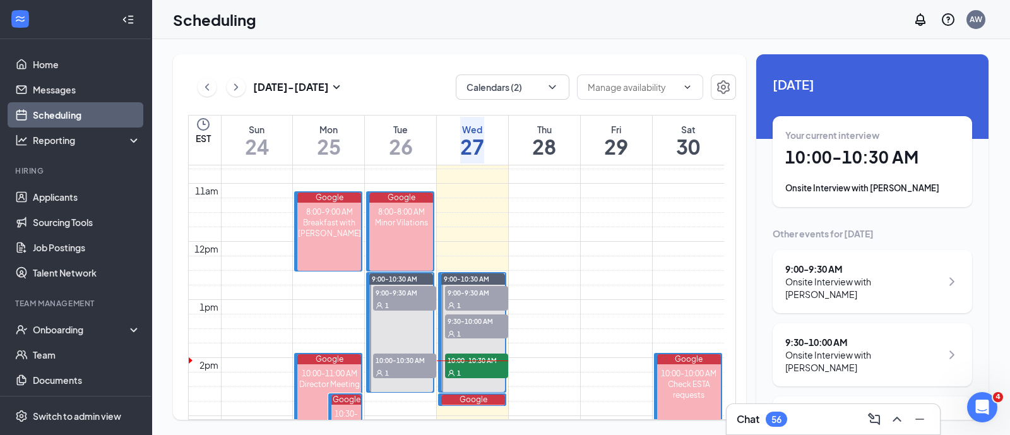
scroll to position [767, 0]
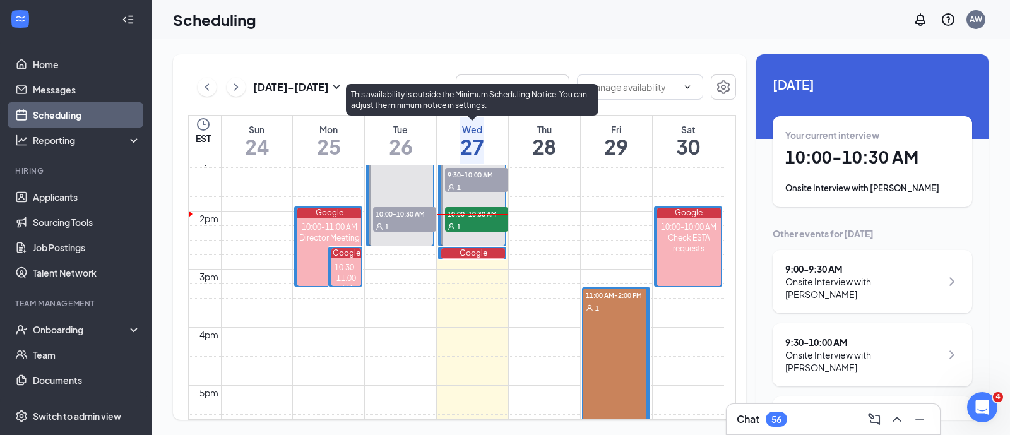
click at [469, 214] on span "10:00-10:30 AM" at bounding box center [476, 213] width 63 height 13
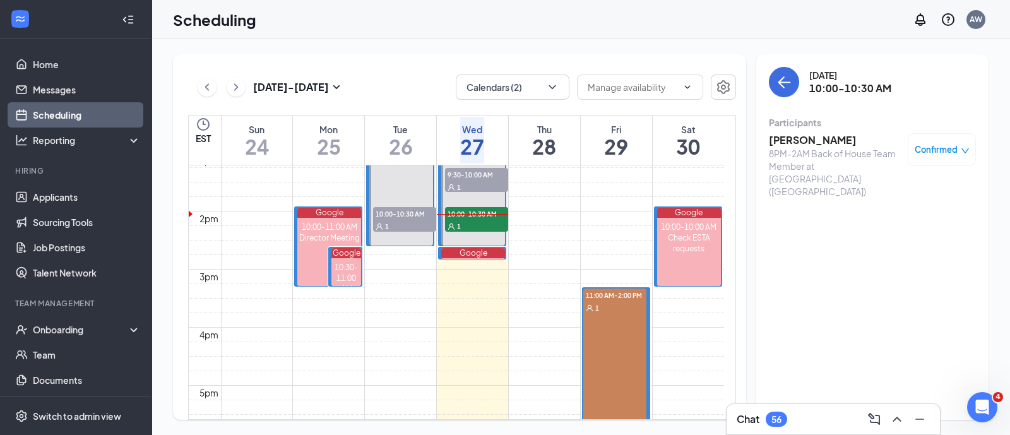
click at [795, 141] on h3 "[PERSON_NAME]" at bounding box center [835, 140] width 133 height 14
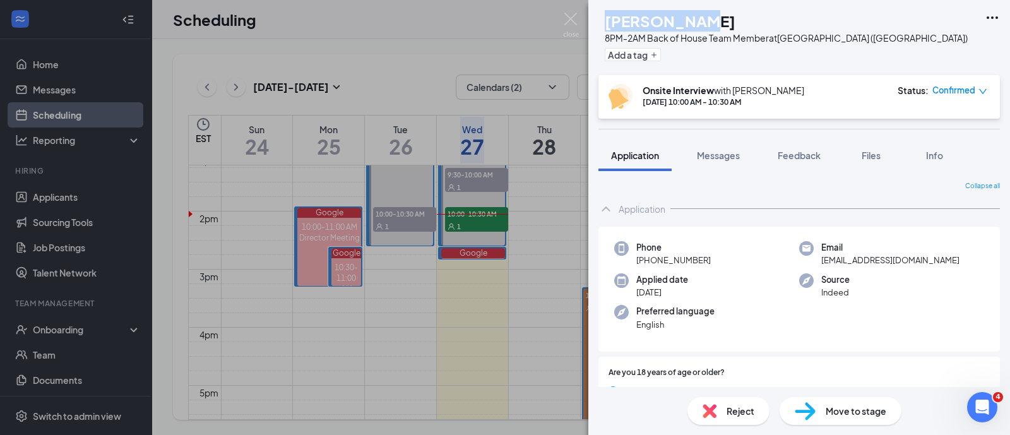
drag, startPoint x: 719, startPoint y: 21, endPoint x: 632, endPoint y: 23, distance: 87.1
click at [632, 23] on div "[PERSON_NAME]" at bounding box center [785, 20] width 363 height 21
copy h1 "[PERSON_NAME]"
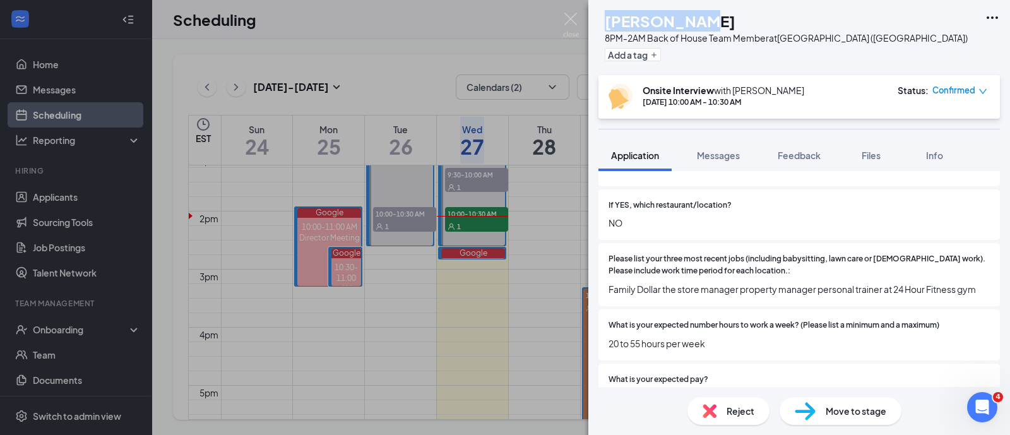
scroll to position [466, 0]
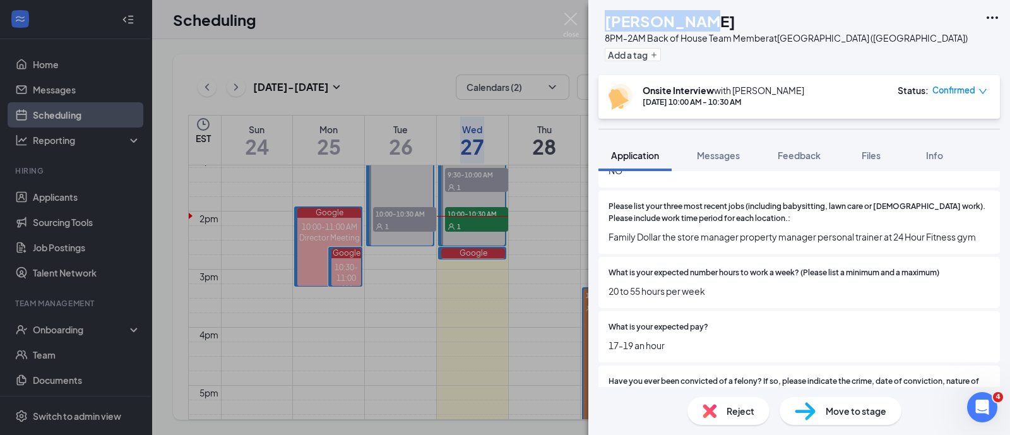
click at [681, 230] on span "Family Dollar the store manager property manager personal trainer at 24 Hour Fi…" at bounding box center [798, 237] width 381 height 14
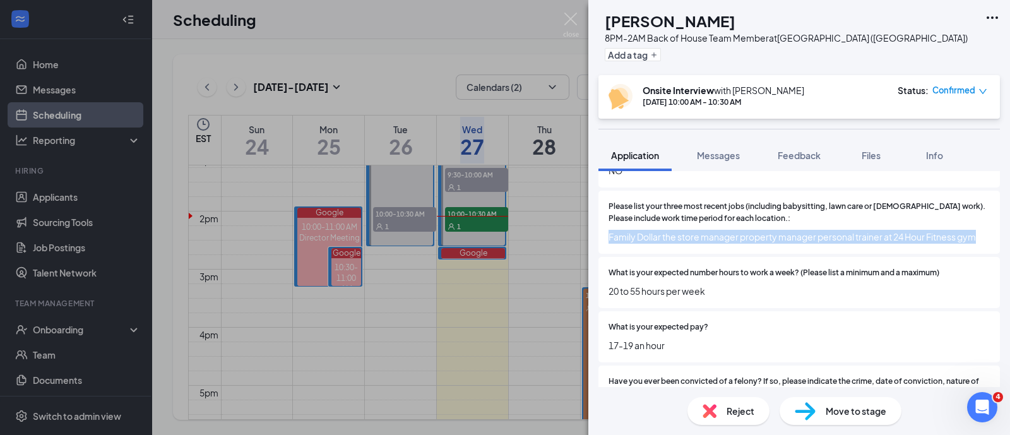
click at [681, 230] on span "Family Dollar the store manager property manager personal trainer at 24 Hour Fi…" at bounding box center [798, 237] width 381 height 14
copy span "Family Dollar the store manager property manager personal trainer at 24 Hour Fi…"
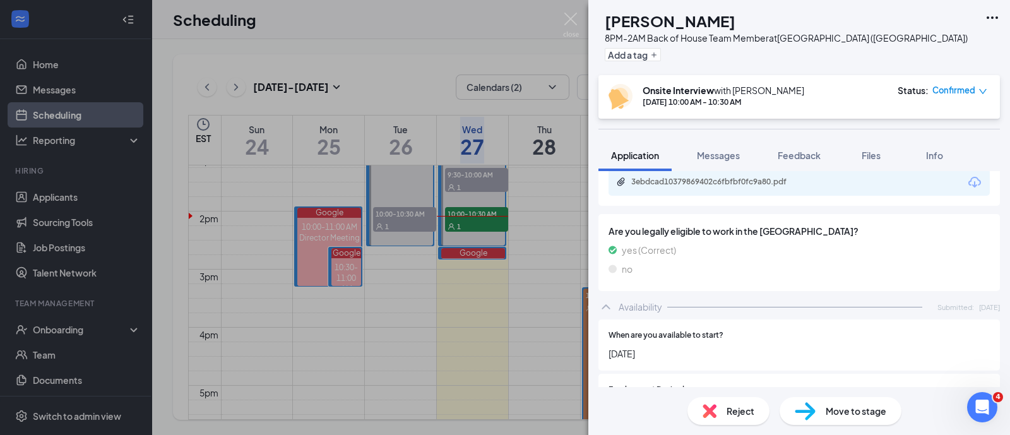
scroll to position [881, 0]
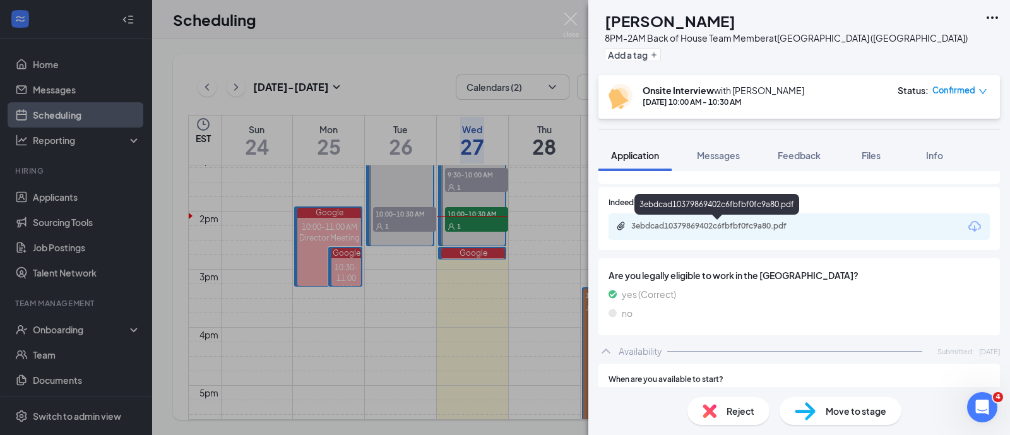
click at [791, 230] on div "3ebdcad10379869402c6fbfbf0fc9a80.pdf" at bounding box center [719, 226] width 177 height 10
